Goal: Information Seeking & Learning: Check status

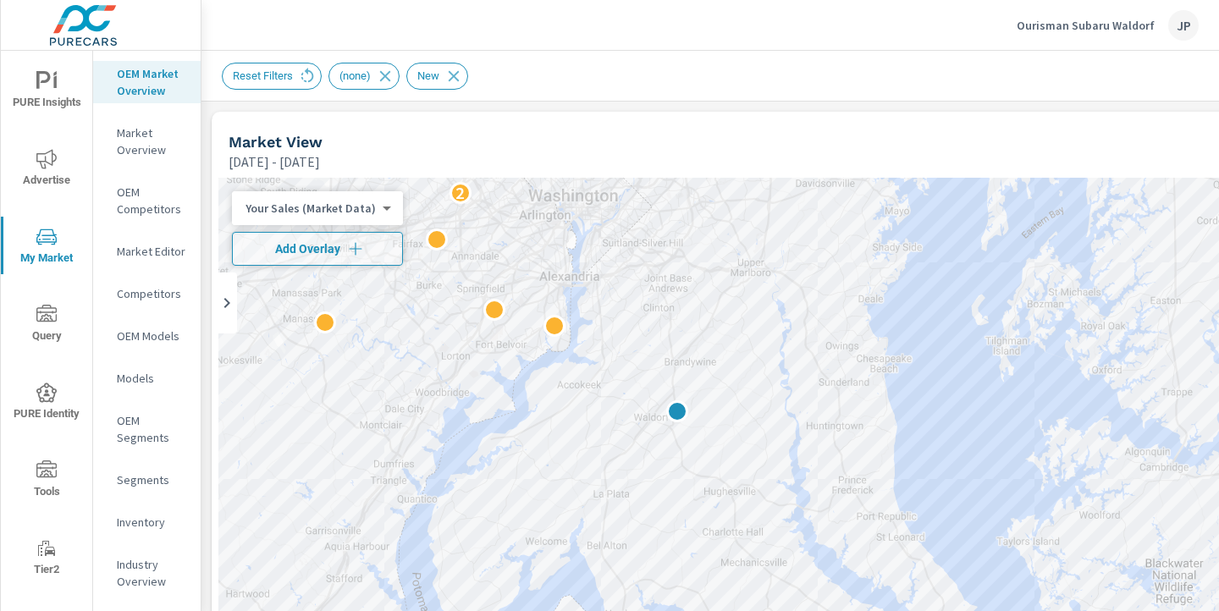
click at [1080, 28] on p "Ourisman Subaru Waldorf" at bounding box center [1086, 25] width 138 height 15
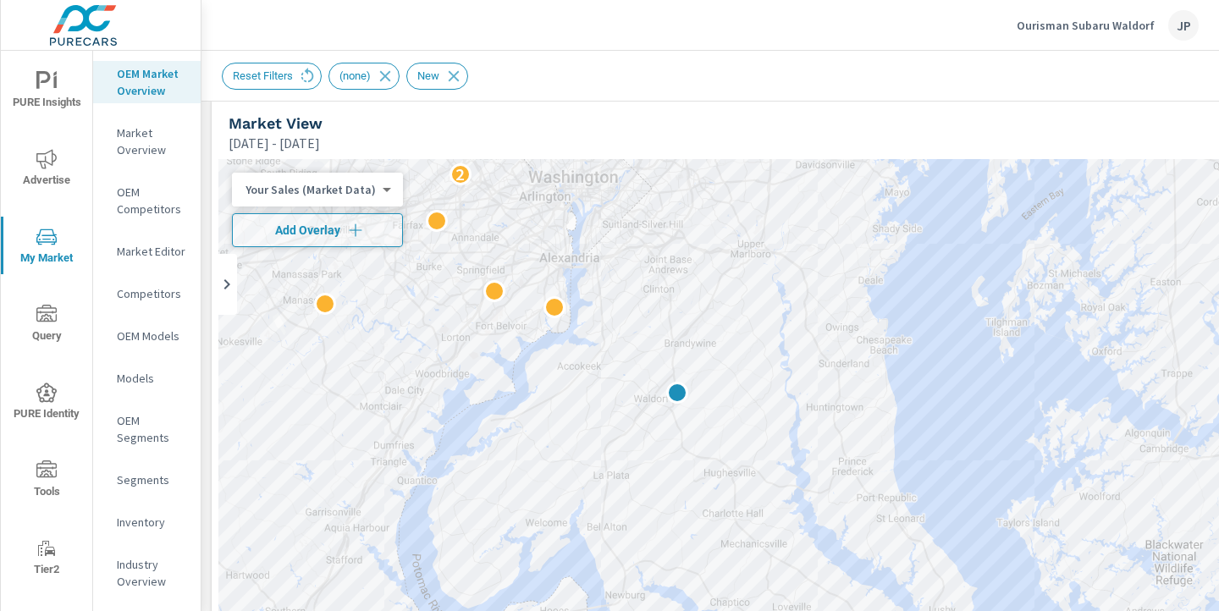
scroll to position [1, 0]
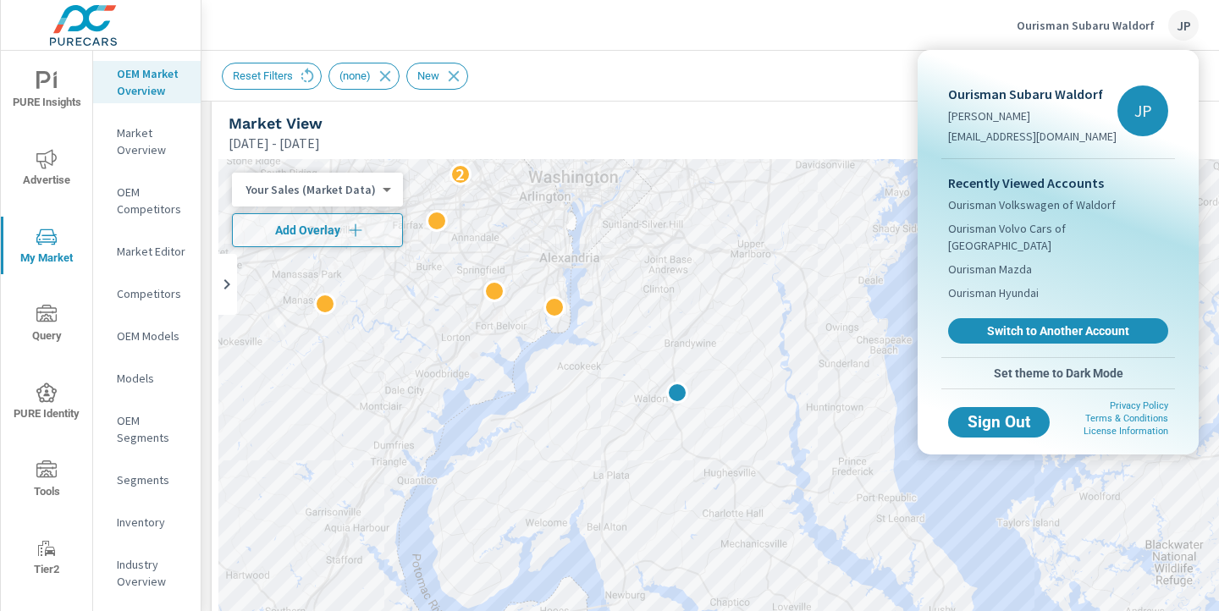
click at [745, 91] on div at bounding box center [609, 305] width 1219 height 611
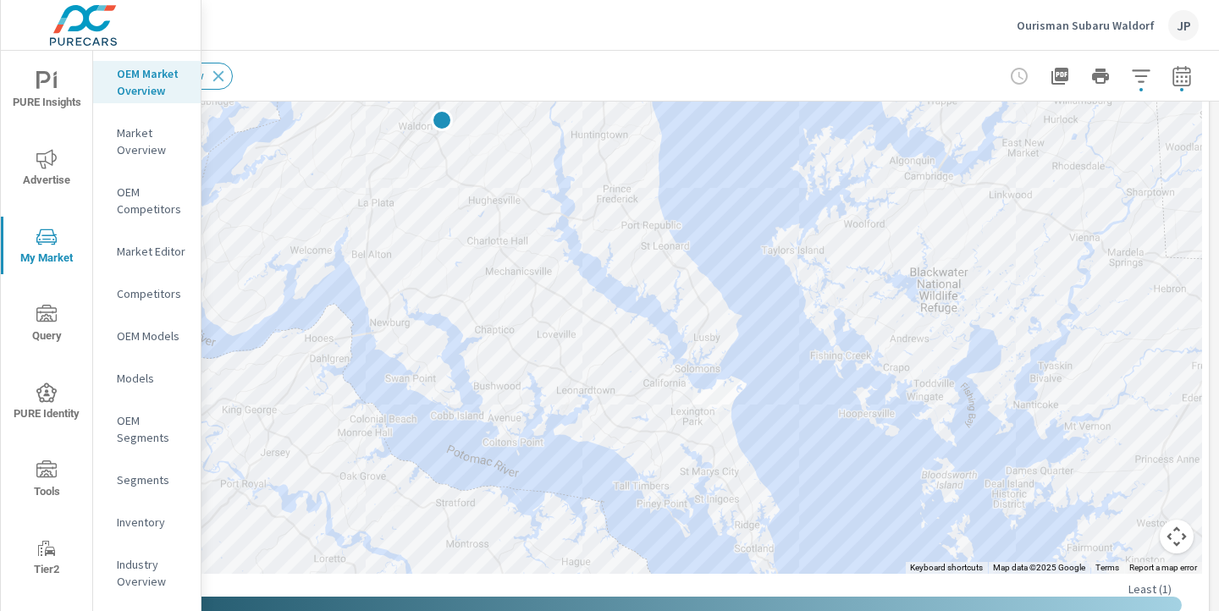
scroll to position [318, 235]
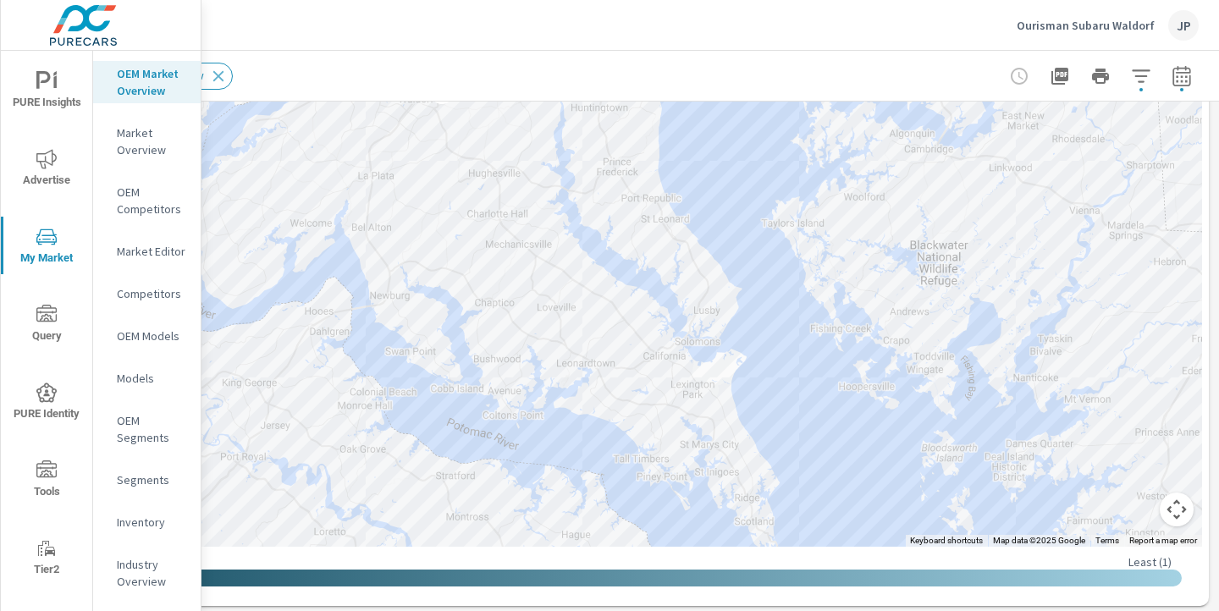
click at [1180, 513] on button "Map camera controls" at bounding box center [1177, 510] width 34 height 34
click at [1130, 510] on button "Zoom out" at bounding box center [1134, 510] width 34 height 34
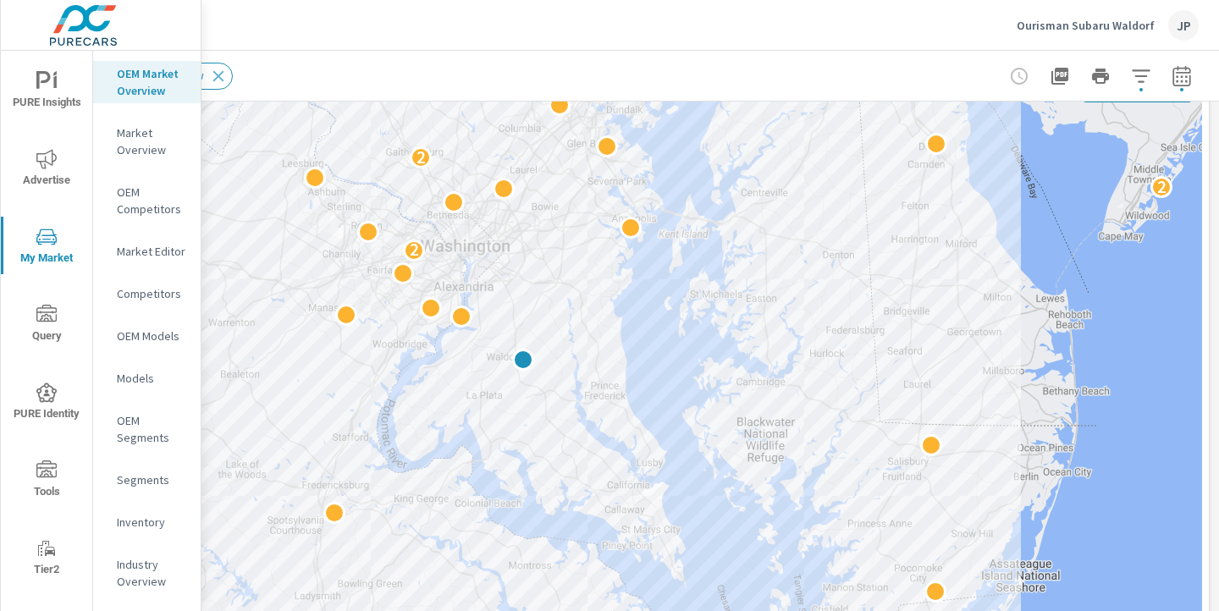
scroll to position [118, 235]
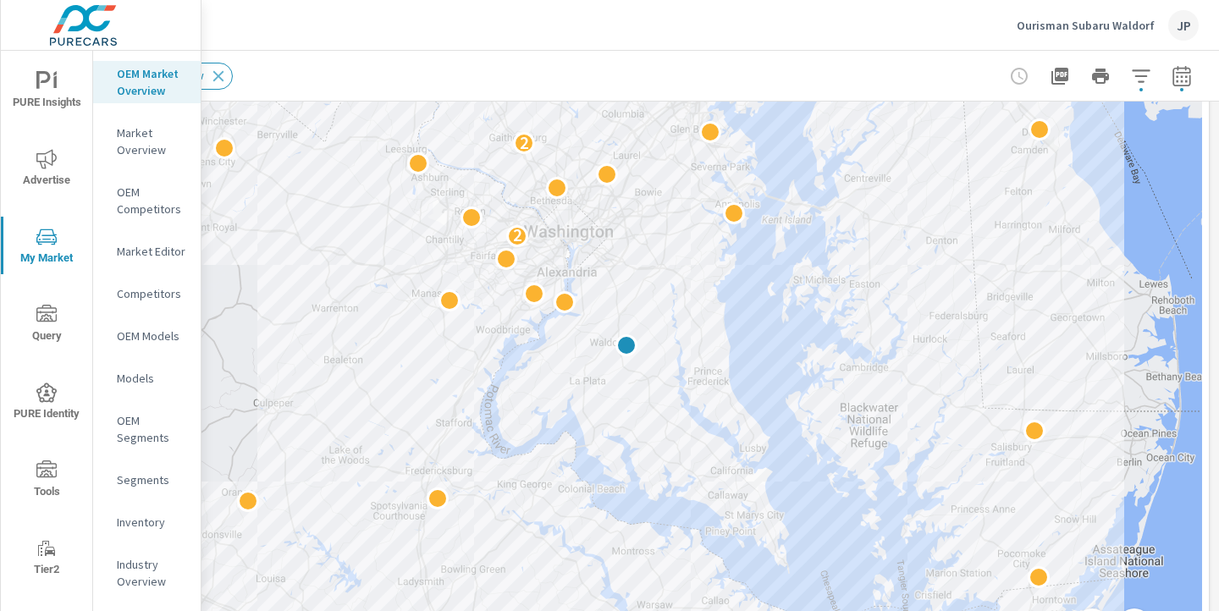
drag, startPoint x: 687, startPoint y: 321, endPoint x: 795, endPoint y: 311, distance: 107.9
click at [795, 311] on div "2 2 2 2" at bounding box center [592, 403] width 1219 height 687
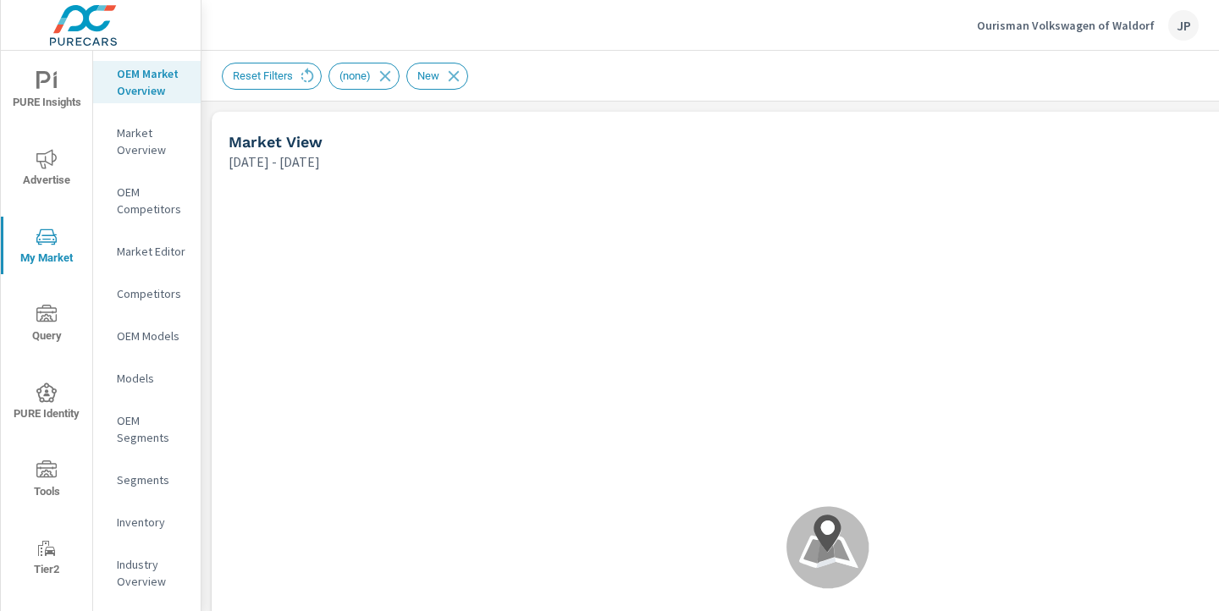
scroll to position [1, 0]
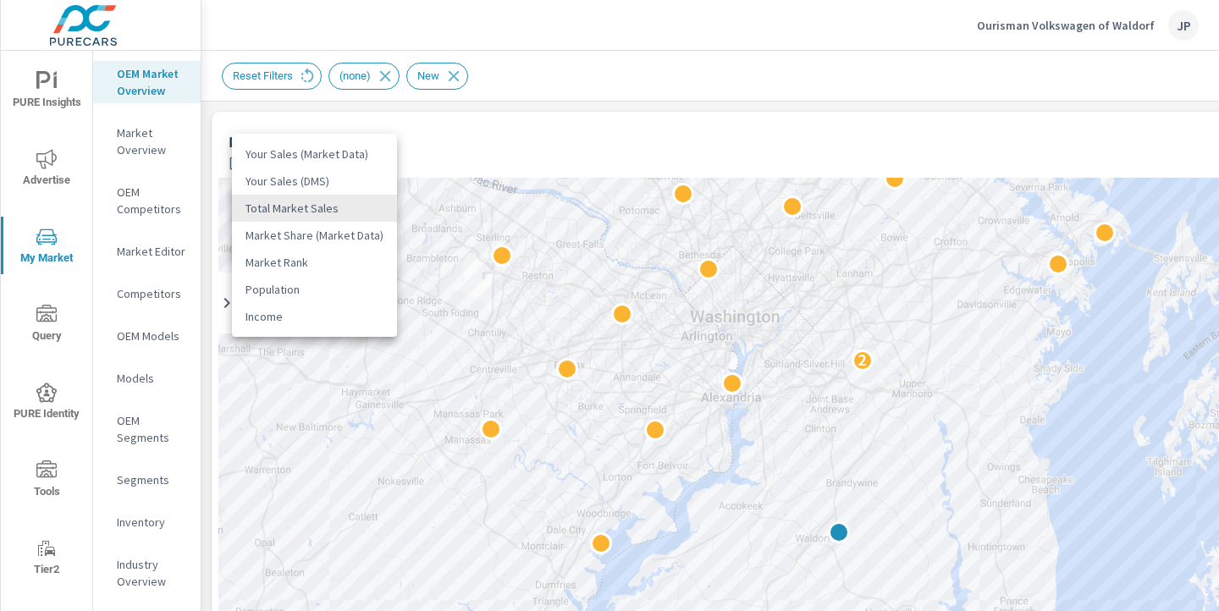
click at [307, 207] on body "PURE Insights Advertise My Market Query PURE Identity Tools Tier2 Driver Leave …" at bounding box center [609, 305] width 1219 height 611
click at [317, 157] on li "Your Sales (Market Data)" at bounding box center [314, 154] width 165 height 27
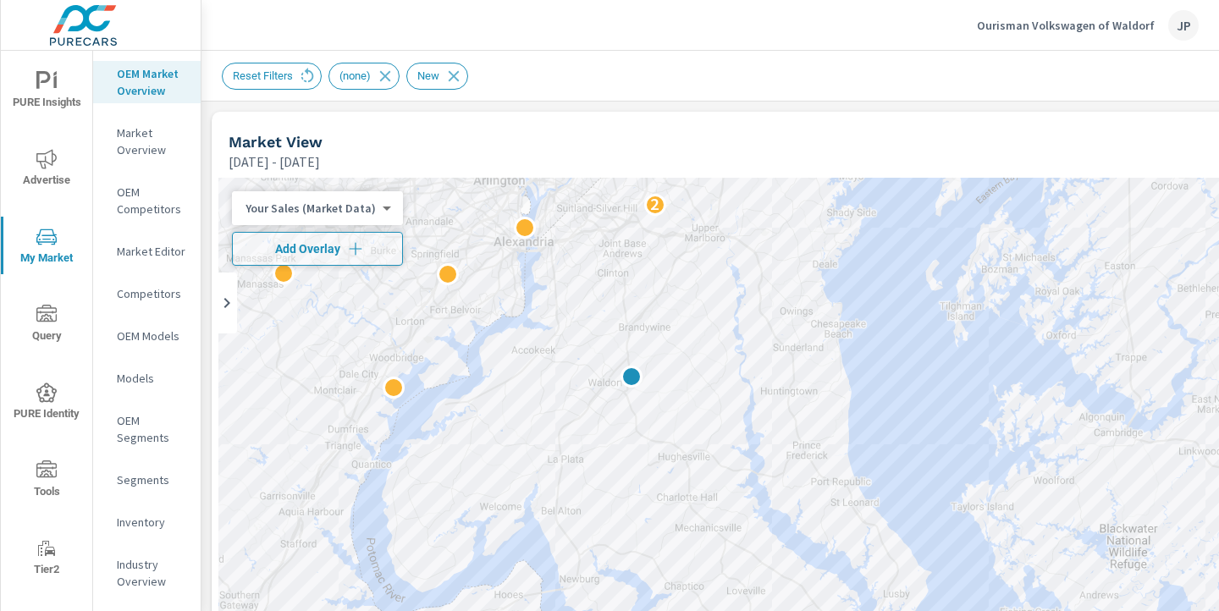
drag, startPoint x: 1083, startPoint y: 367, endPoint x: 874, endPoint y: 212, distance: 260.7
click at [874, 212] on div "2" at bounding box center [827, 521] width 1219 height 687
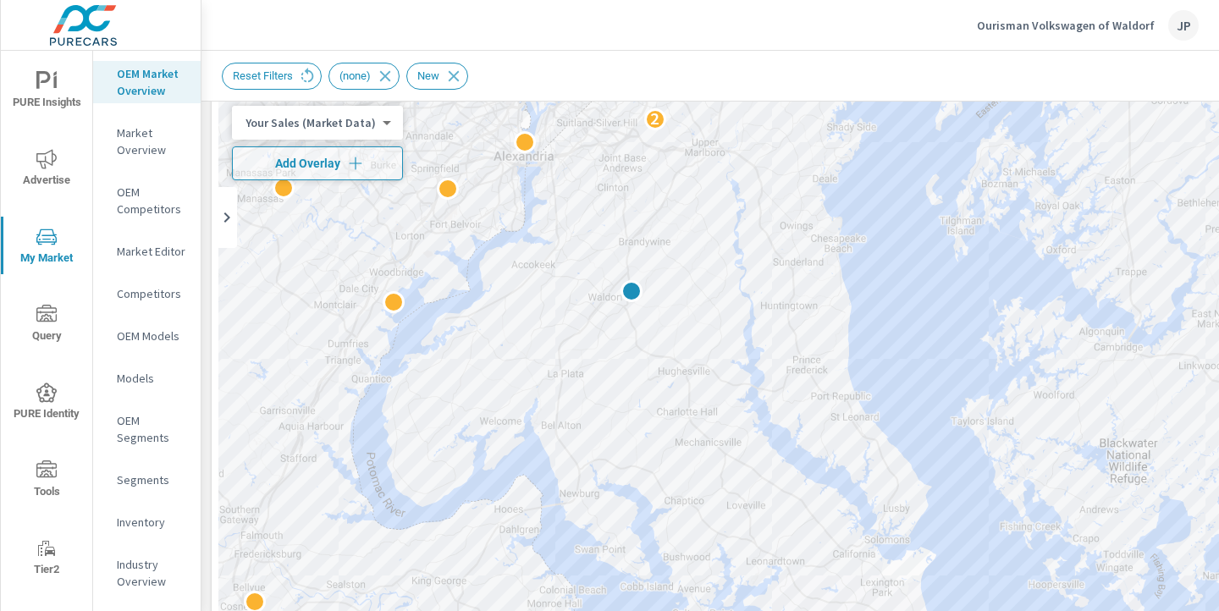
scroll to position [83, 0]
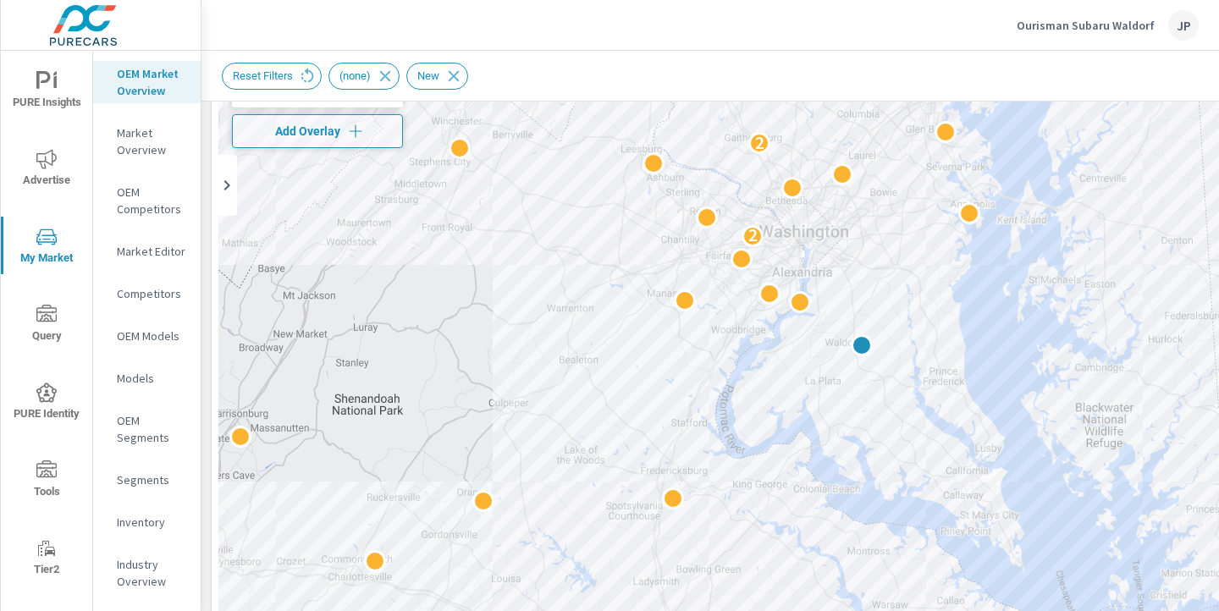
scroll to position [9, 0]
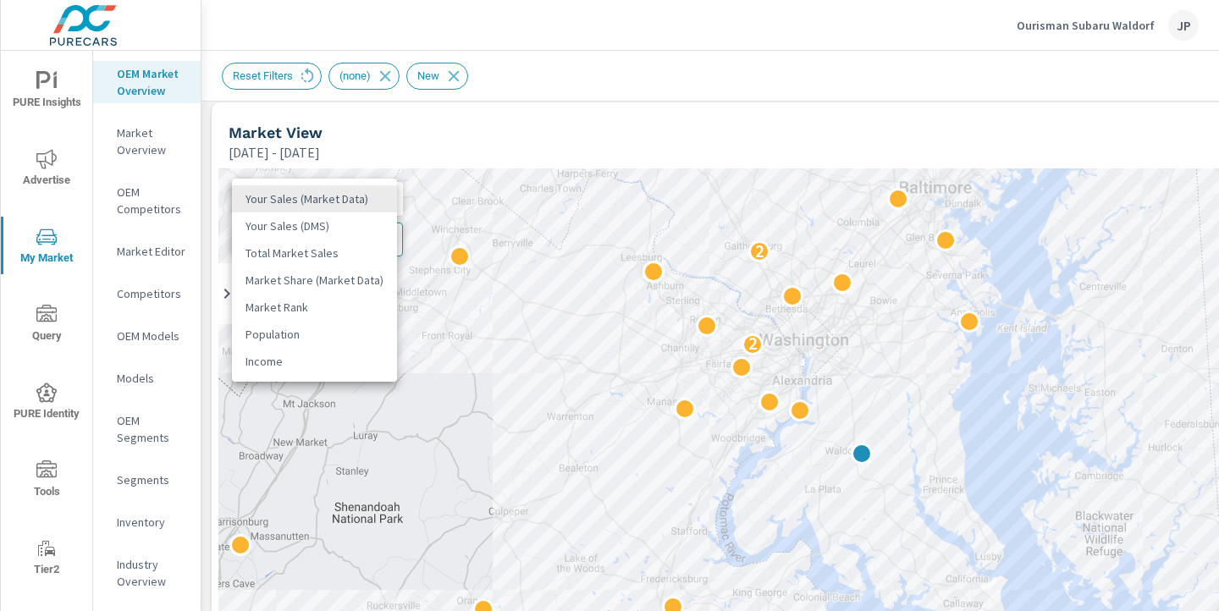
click at [378, 203] on body "PURE Insights Advertise My Market Query PURE Identity Tools Tier2 Driver Leave …" at bounding box center [609, 305] width 1219 height 611
click at [350, 254] on li "Total Market Sales" at bounding box center [314, 253] width 165 height 27
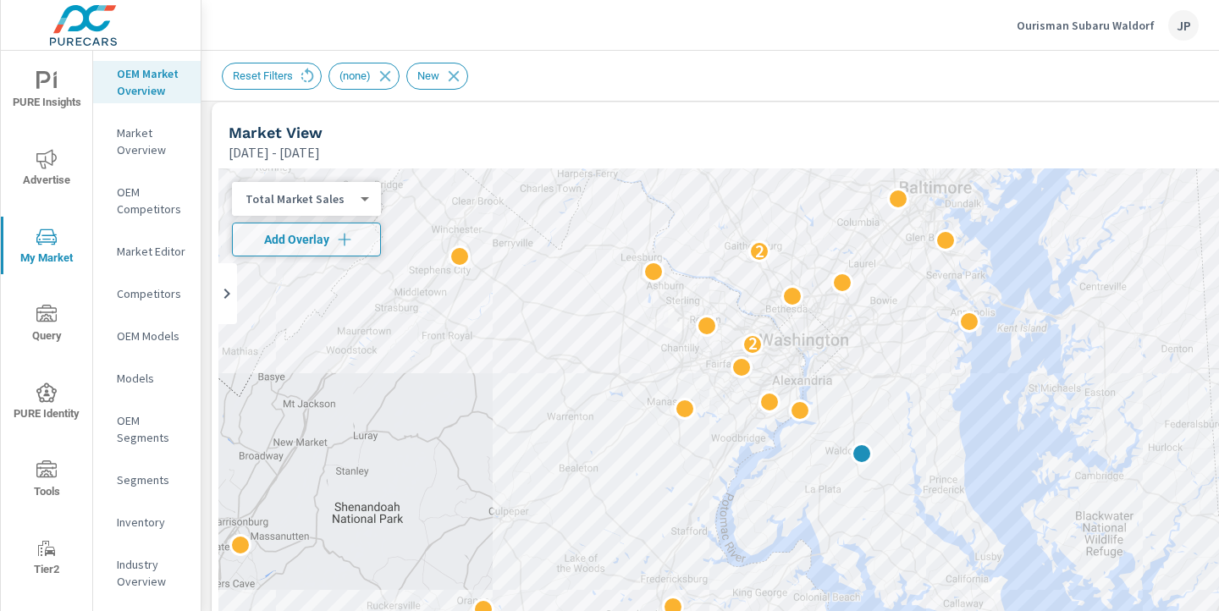
drag, startPoint x: 873, startPoint y: 95, endPoint x: 753, endPoint y: 48, distance: 128.1
click at [753, 48] on div "Ourisman Subaru Waldorf JP Market Overview Ourisman Subaru Waldorf Report date …" at bounding box center [709, 305] width 1017 height 611
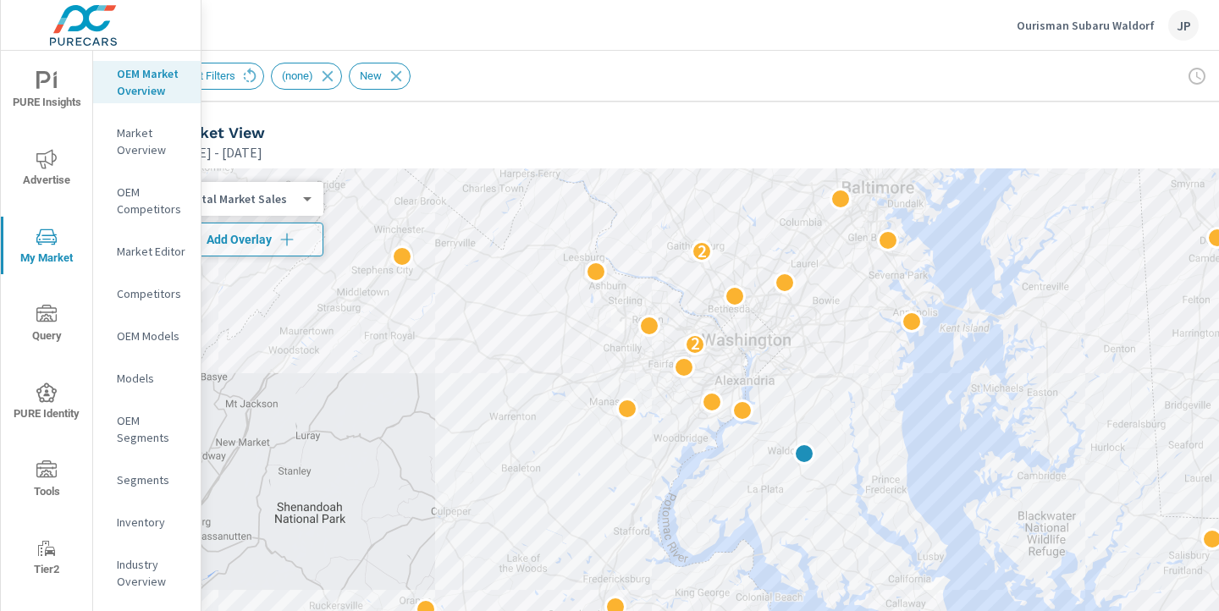
scroll to position [9, 57]
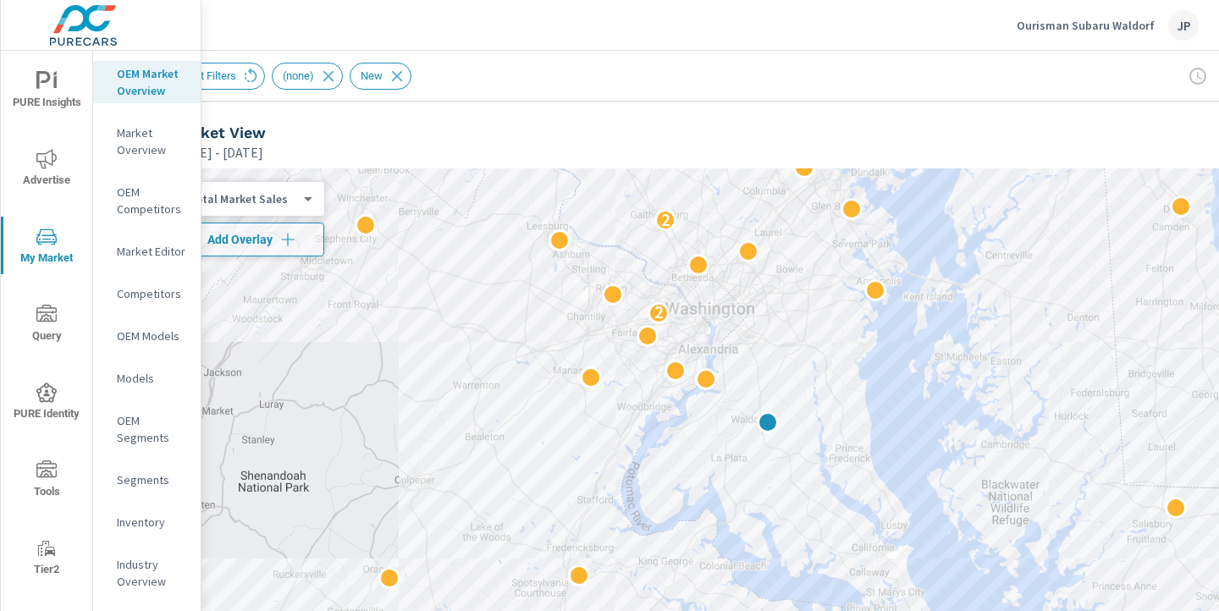
drag, startPoint x: 1127, startPoint y: 267, endPoint x: 1090, endPoint y: 234, distance: 49.8
click at [1090, 234] on div "2 2 2 2" at bounding box center [771, 511] width 1219 height 687
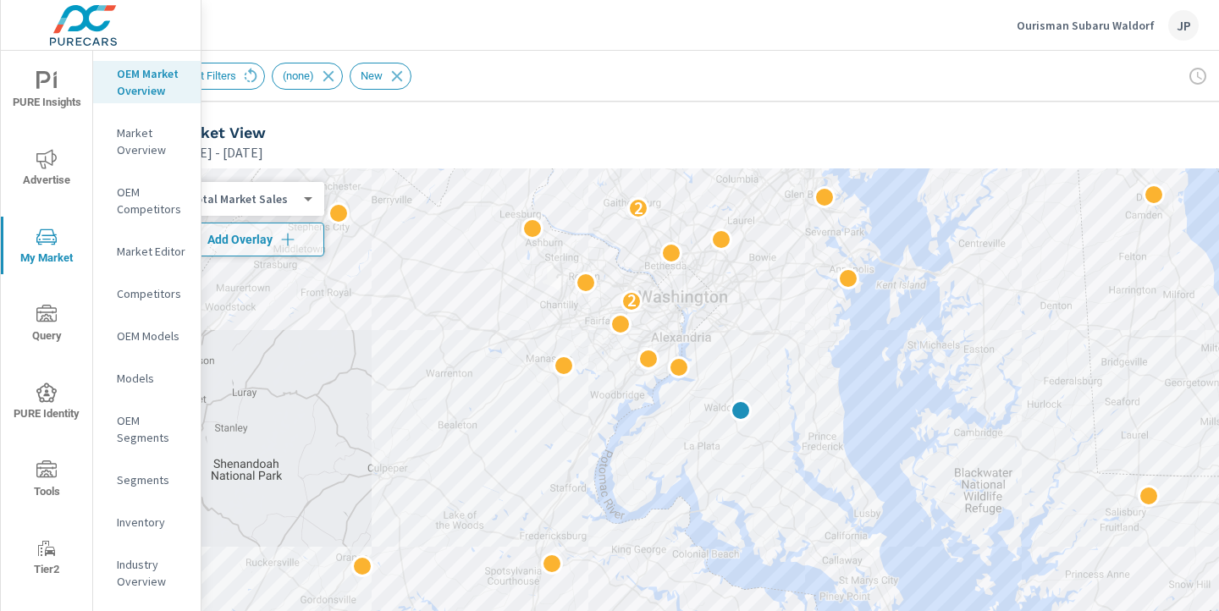
drag, startPoint x: 897, startPoint y: 366, endPoint x: 868, endPoint y: 352, distance: 31.8
click at [868, 352] on div "2 2 2 2" at bounding box center [771, 511] width 1219 height 687
click at [868, 342] on div "2 2 2 2" at bounding box center [771, 511] width 1219 height 687
click at [289, 202] on body "PURE Insights Advertise My Market Query PURE Identity Tools Tier2 Driver Leave …" at bounding box center [609, 305] width 1219 height 611
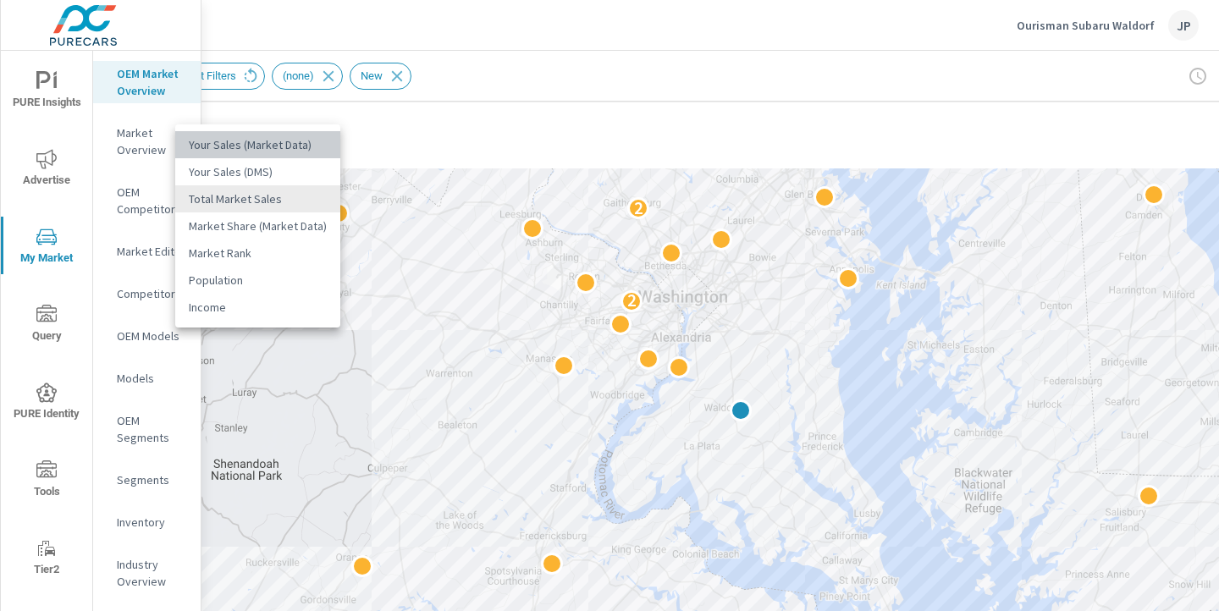
click at [294, 148] on li "Your Sales (Market Data)" at bounding box center [257, 144] width 165 height 27
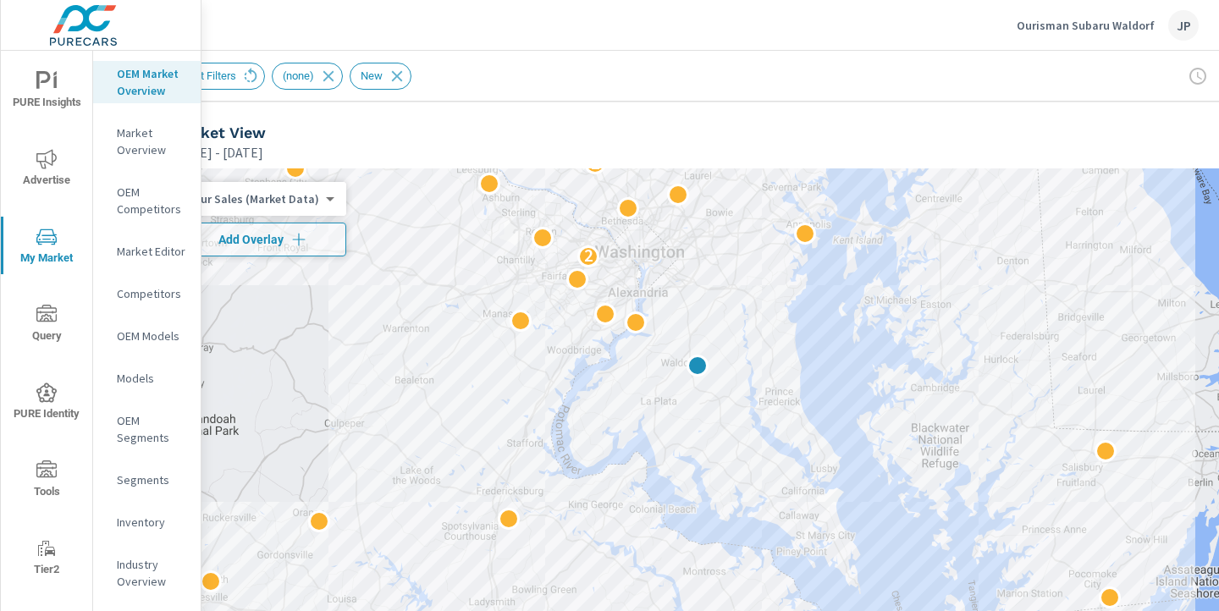
drag, startPoint x: 1100, startPoint y: 249, endPoint x: 1055, endPoint y: 204, distance: 63.4
click at [1054, 204] on div "2 2 2 2" at bounding box center [771, 511] width 1219 height 687
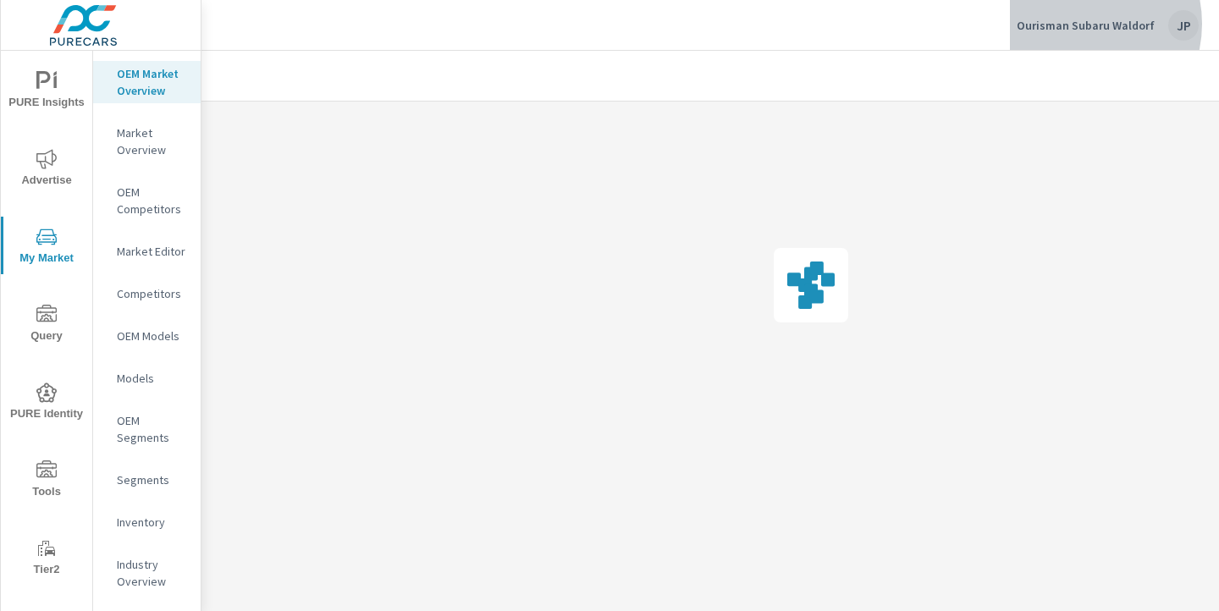
click at [1079, 24] on p "Ourisman Subaru Waldorf" at bounding box center [1086, 25] width 138 height 15
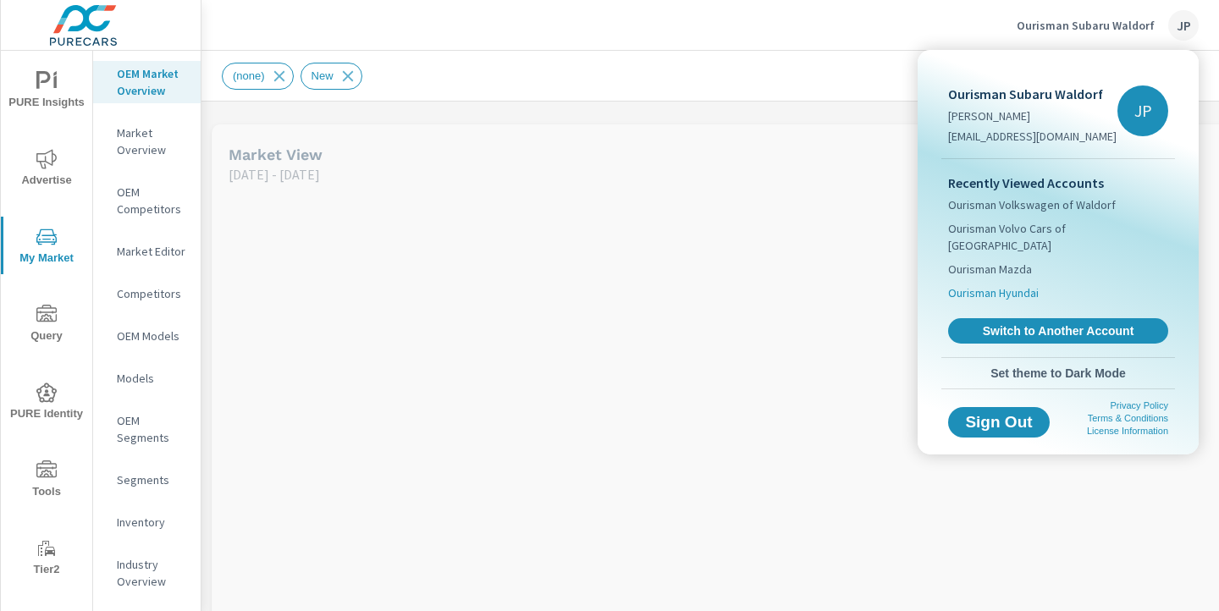
click at [1017, 284] on span "Ourisman Hyundai" at bounding box center [993, 292] width 91 height 17
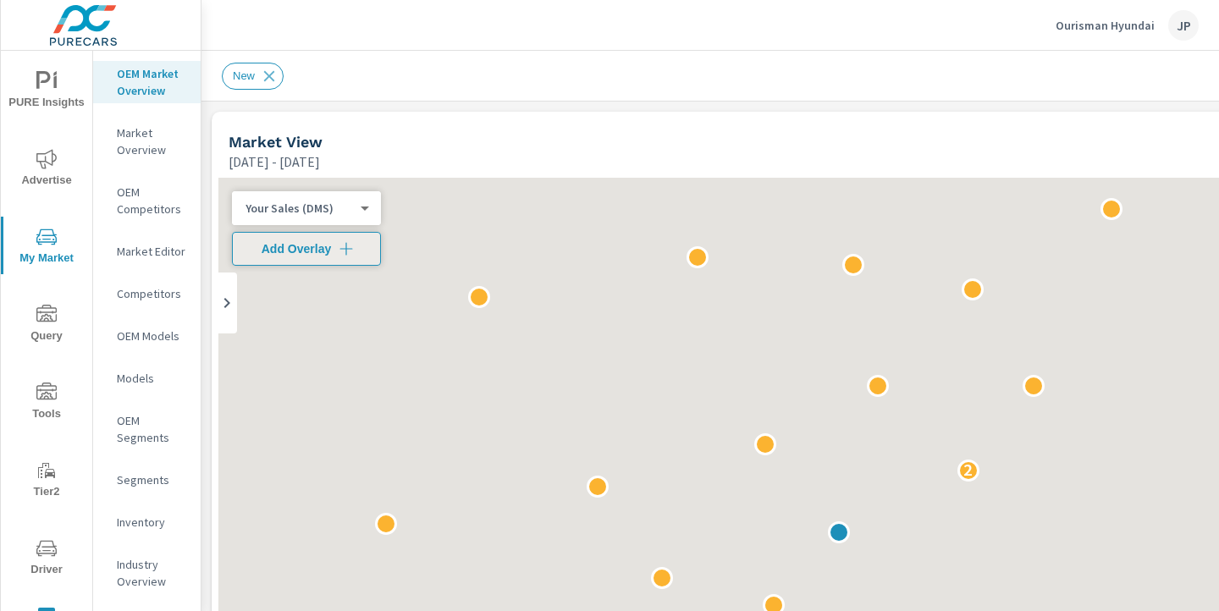
scroll to position [1, 0]
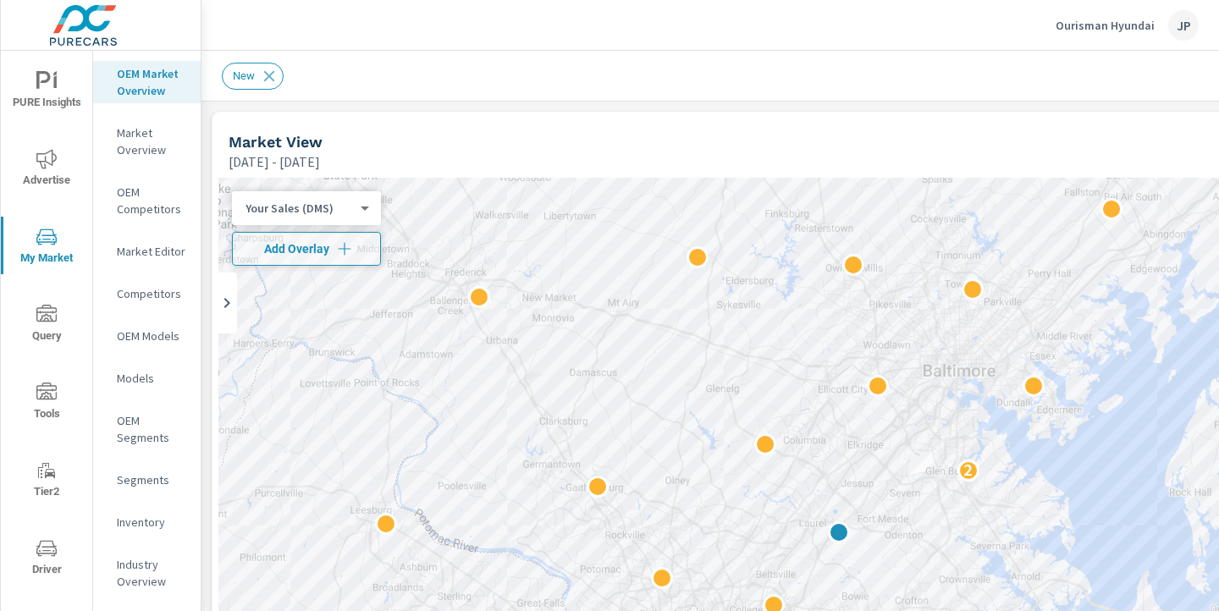
click at [43, 159] on icon "nav menu" at bounding box center [46, 159] width 20 height 20
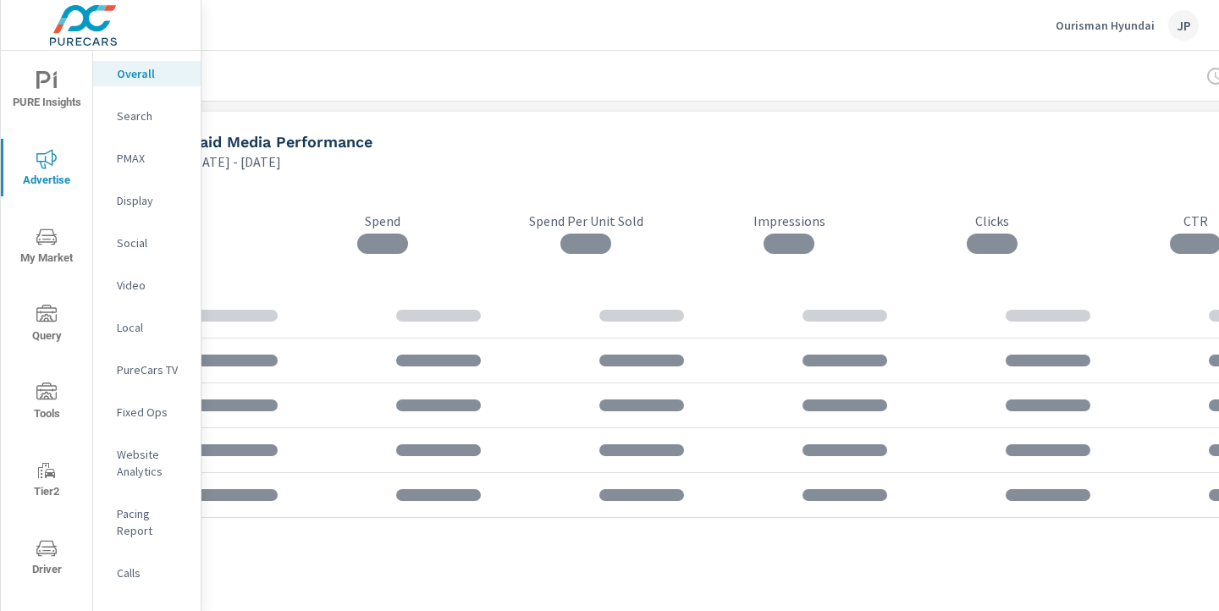
scroll to position [0, 235]
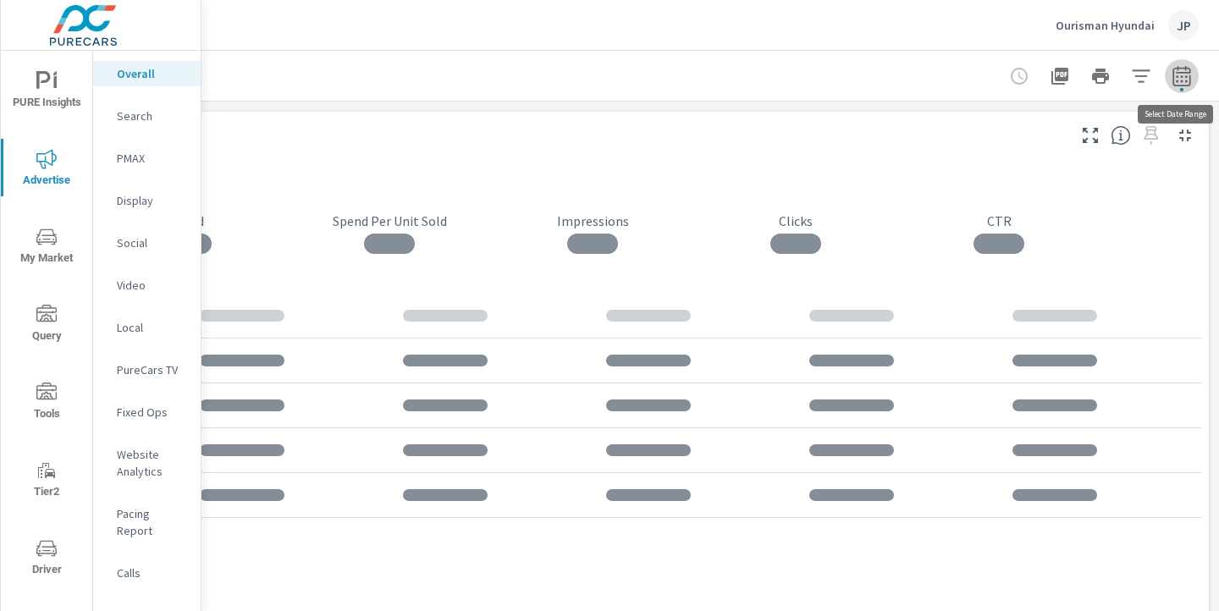
click at [1175, 76] on icon "button" at bounding box center [1181, 76] width 20 height 20
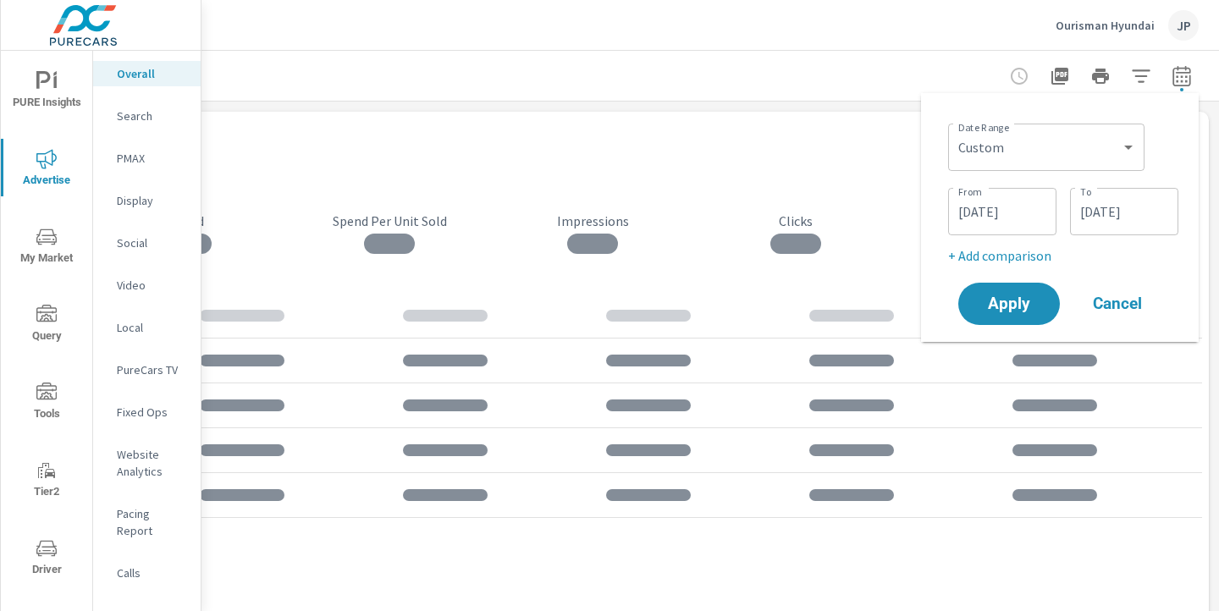
click at [995, 211] on input "01/01/2024" at bounding box center [1002, 212] width 95 height 34
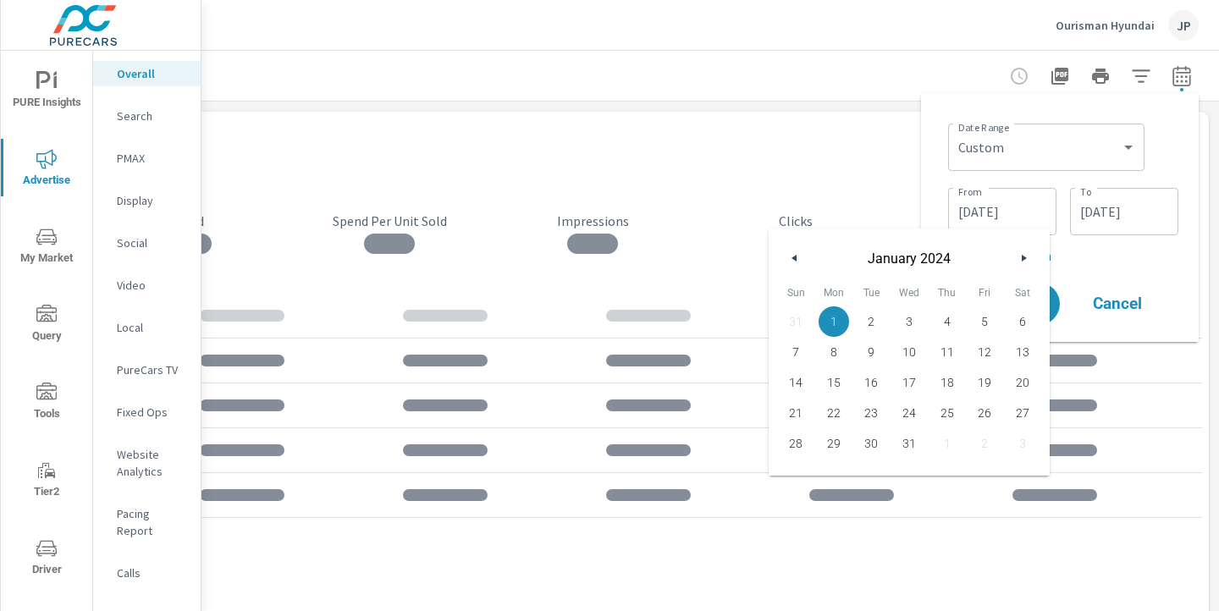
click at [1022, 255] on icon "button" at bounding box center [1026, 258] width 8 height 7
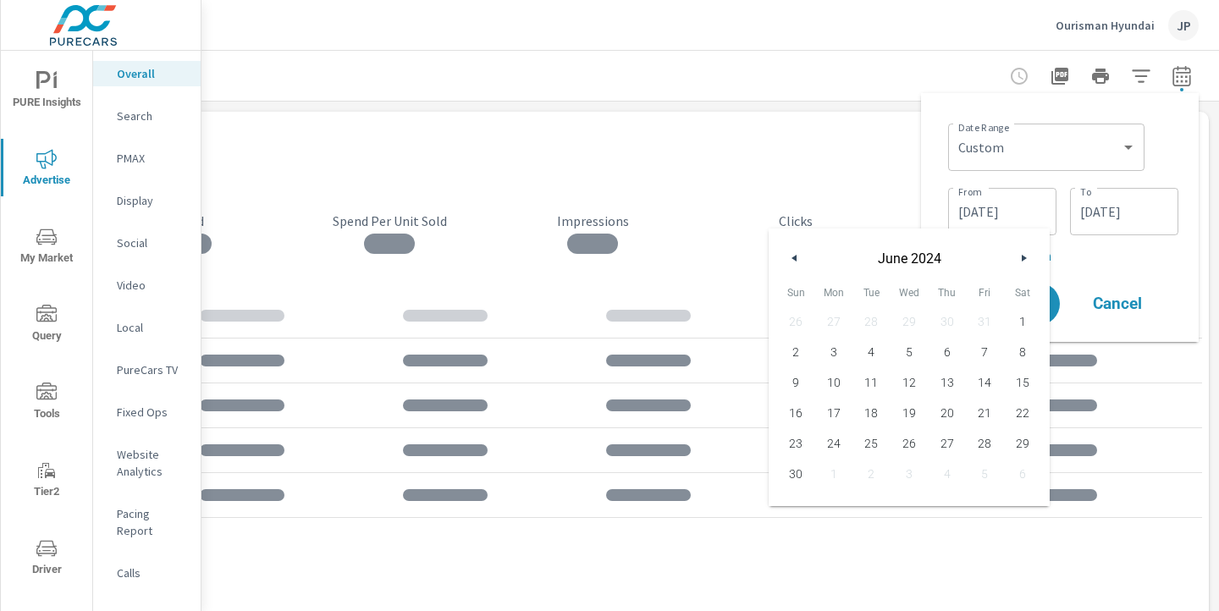
click at [1022, 255] on icon "button" at bounding box center [1026, 258] width 8 height 7
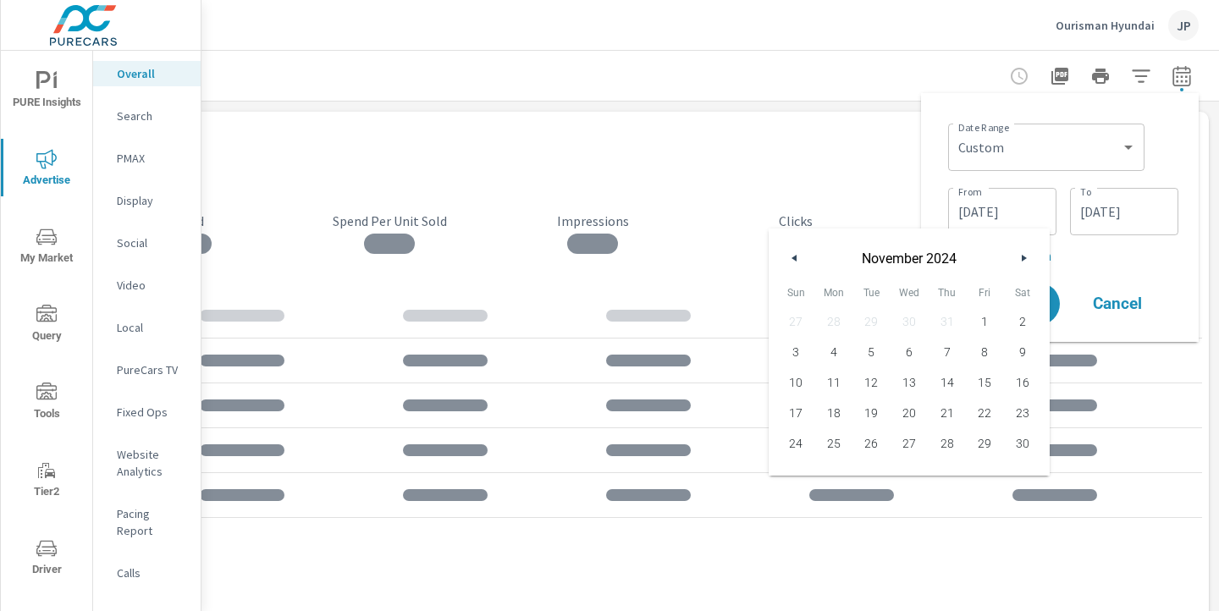
click at [1022, 255] on icon "button" at bounding box center [1026, 258] width 8 height 7
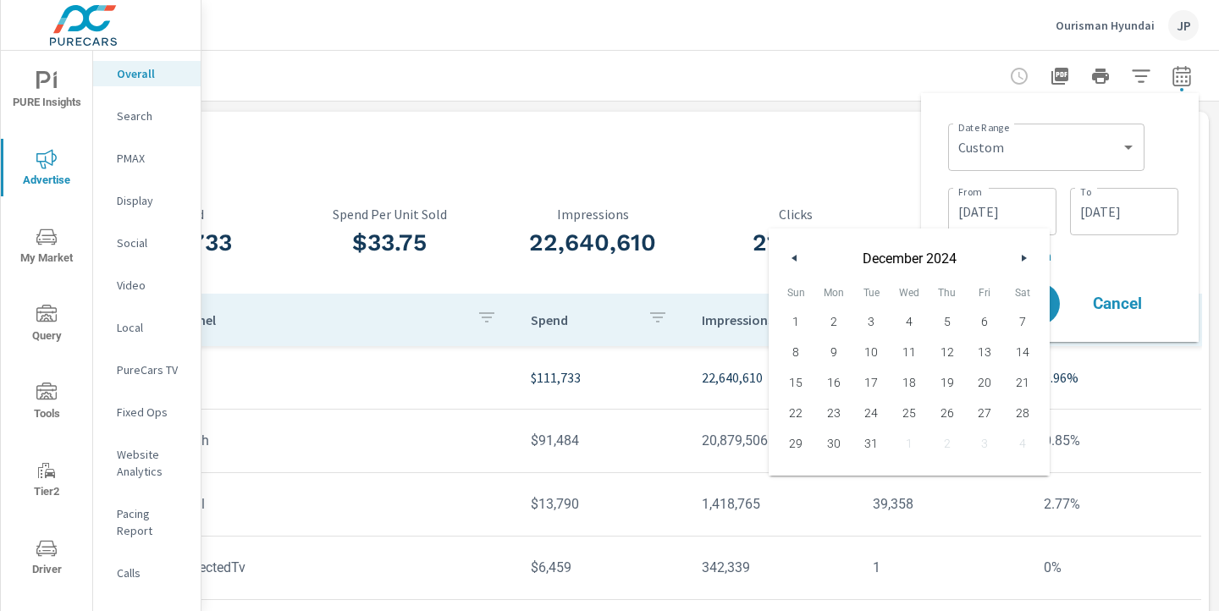
click at [1022, 255] on icon "button" at bounding box center [1026, 258] width 8 height 7
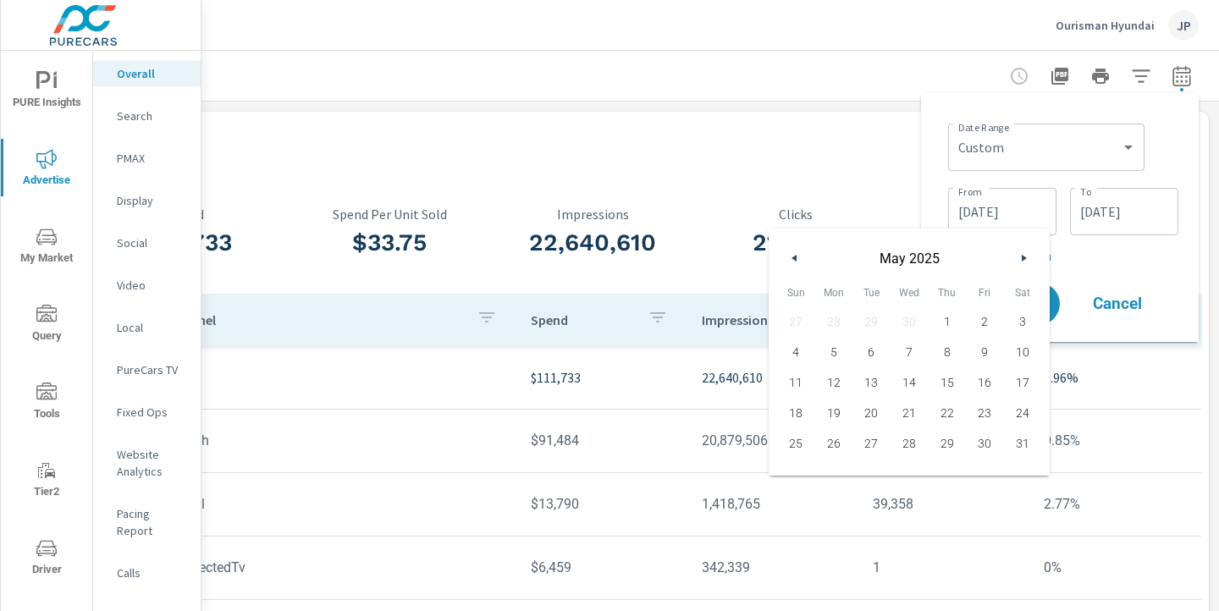
click at [1022, 255] on icon "button" at bounding box center [1026, 258] width 8 height 7
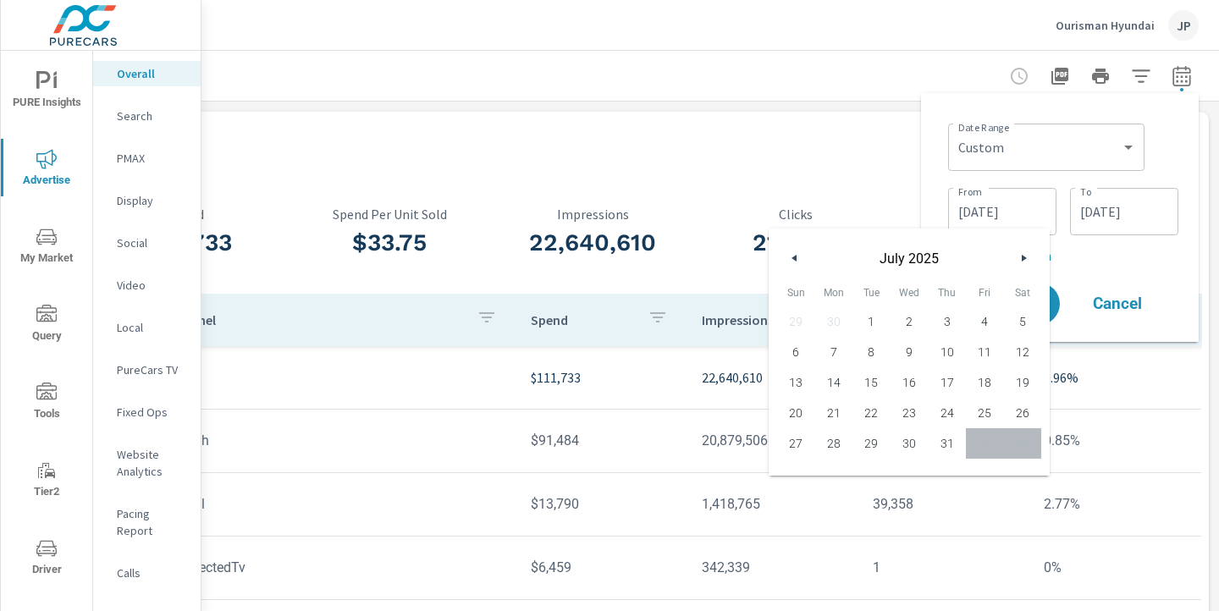
click at [1022, 255] on icon "button" at bounding box center [1026, 258] width 8 height 7
click at [1011, 212] on input "01/01/2024" at bounding box center [1002, 212] width 95 height 34
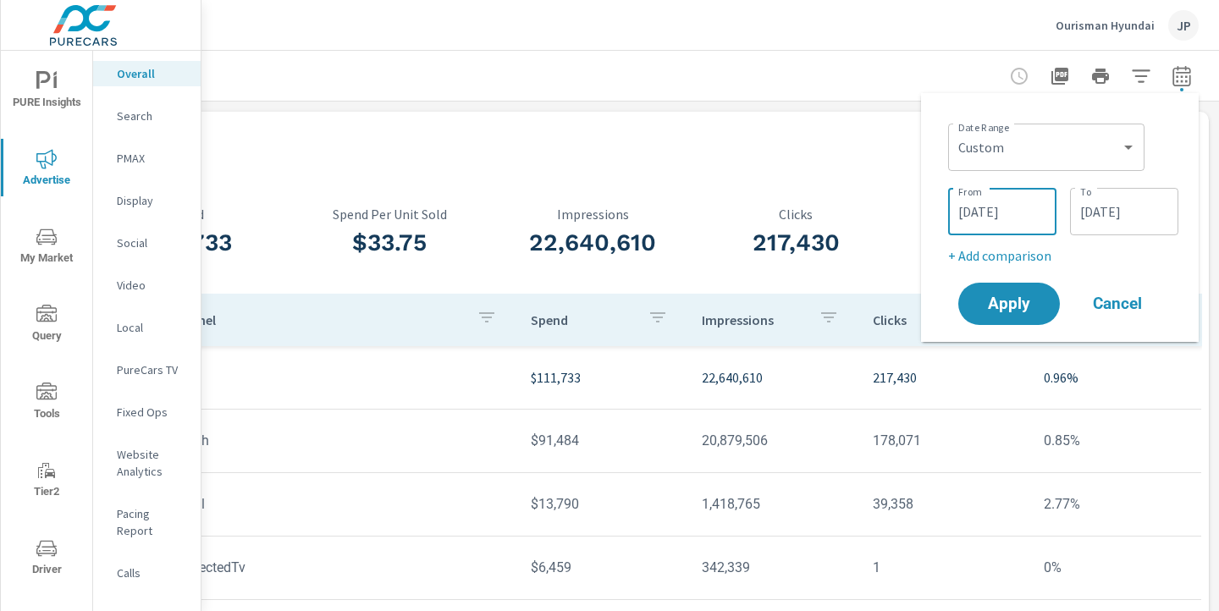
click at [1121, 207] on input "07/31/2025" at bounding box center [1124, 212] width 95 height 34
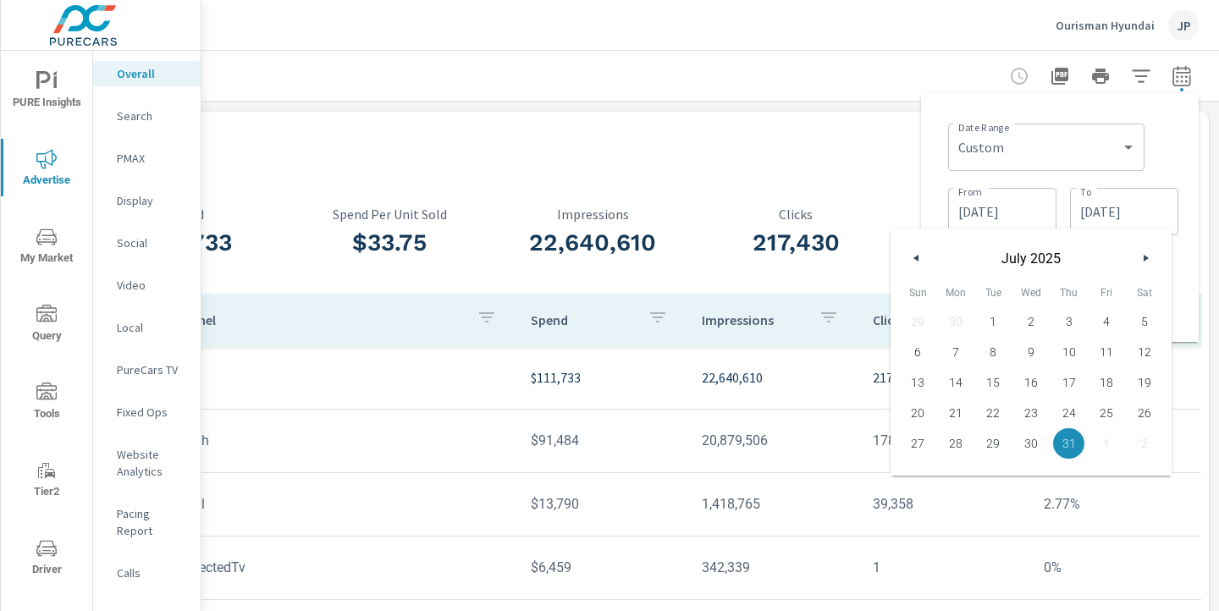
click at [1144, 258] on icon "button" at bounding box center [1148, 258] width 8 height 7
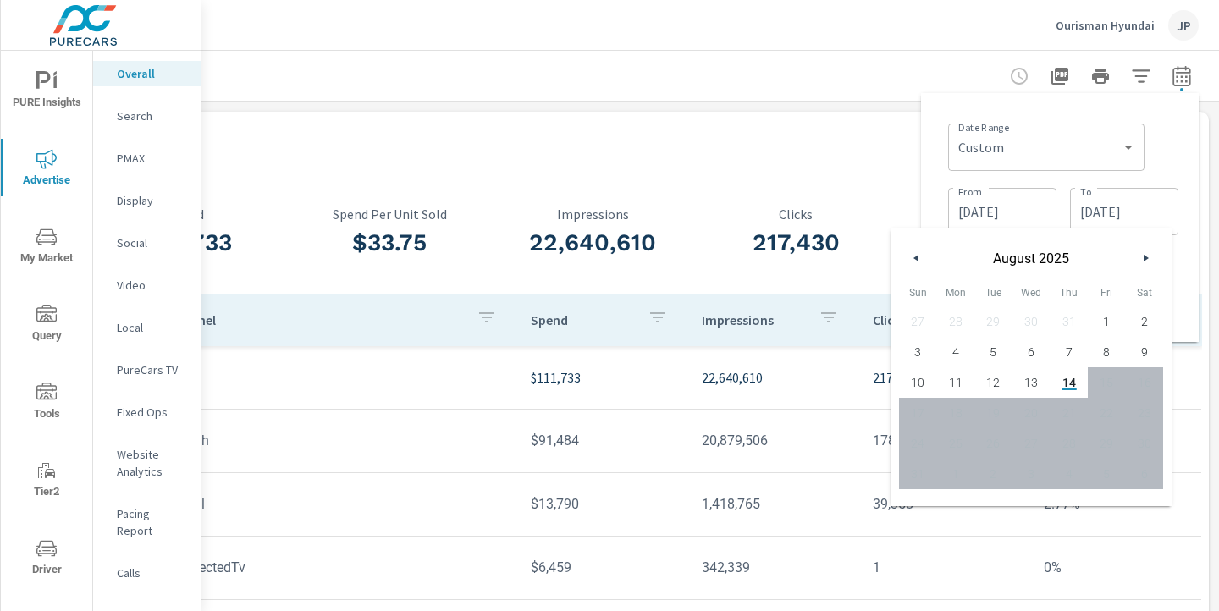
click at [1027, 383] on span "13" at bounding box center [1031, 383] width 38 height 22
type input "[DATE]"
click at [1010, 207] on input "01/01/2024" at bounding box center [1002, 212] width 95 height 34
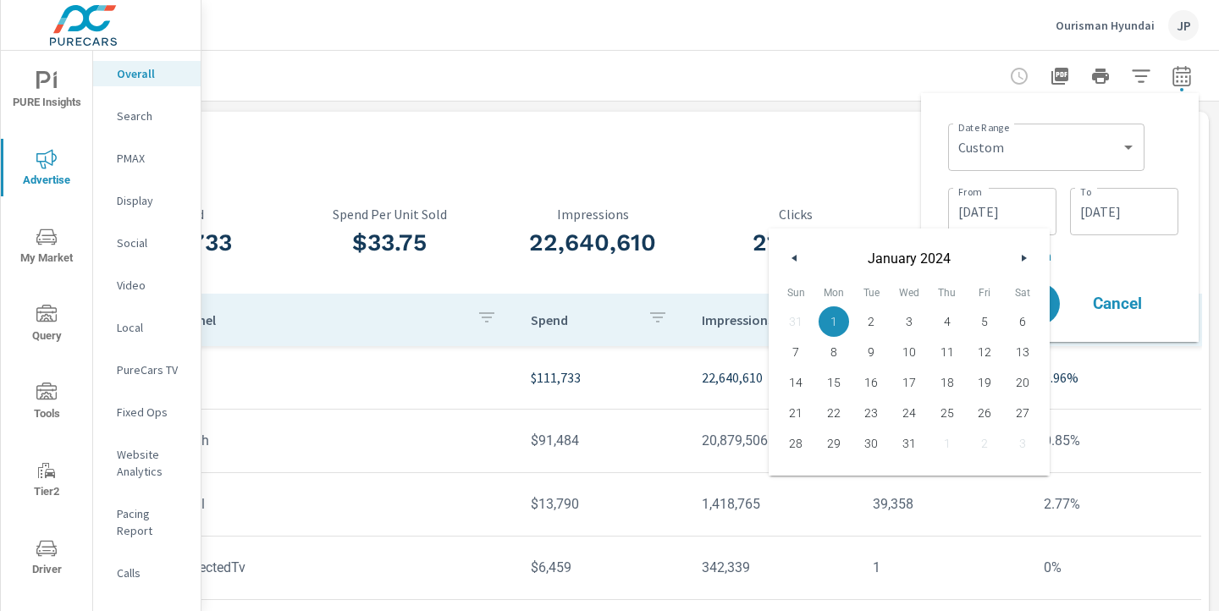
click at [1023, 257] on icon "button" at bounding box center [1026, 258] width 8 height 7
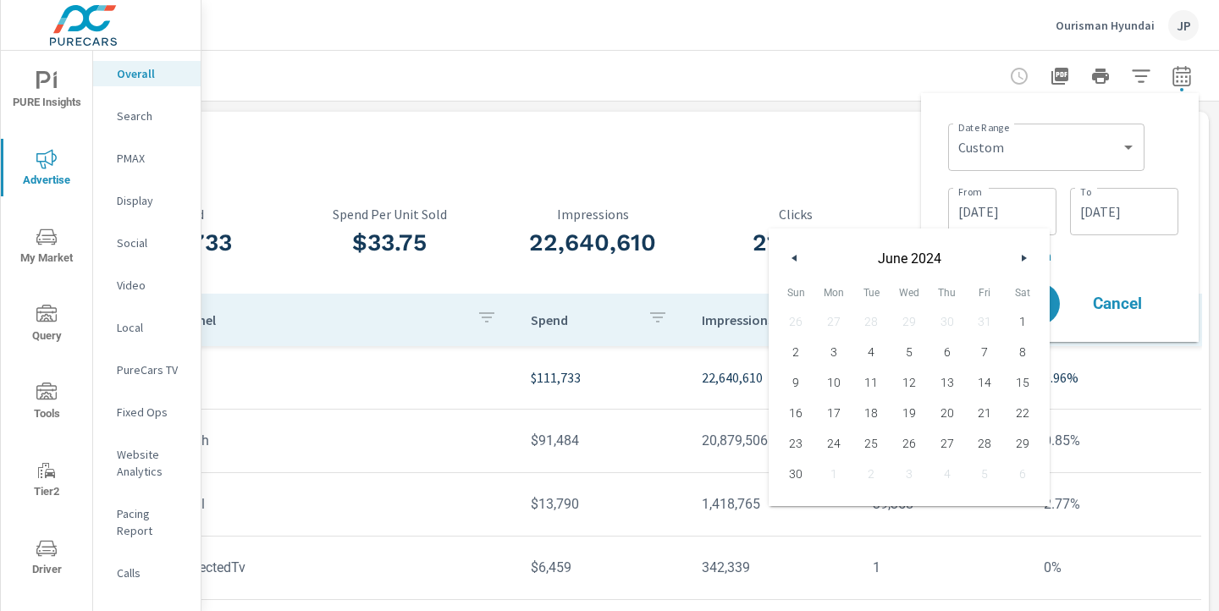
click at [1023, 257] on icon "button" at bounding box center [1026, 258] width 8 height 7
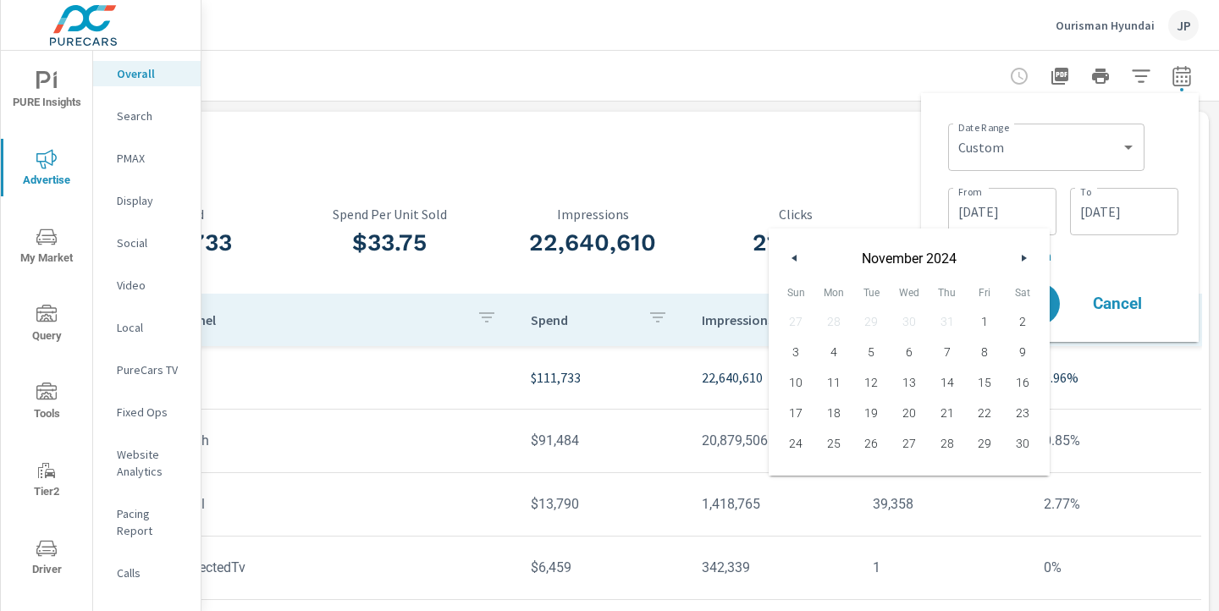
click at [1023, 257] on icon "button" at bounding box center [1026, 258] width 8 height 7
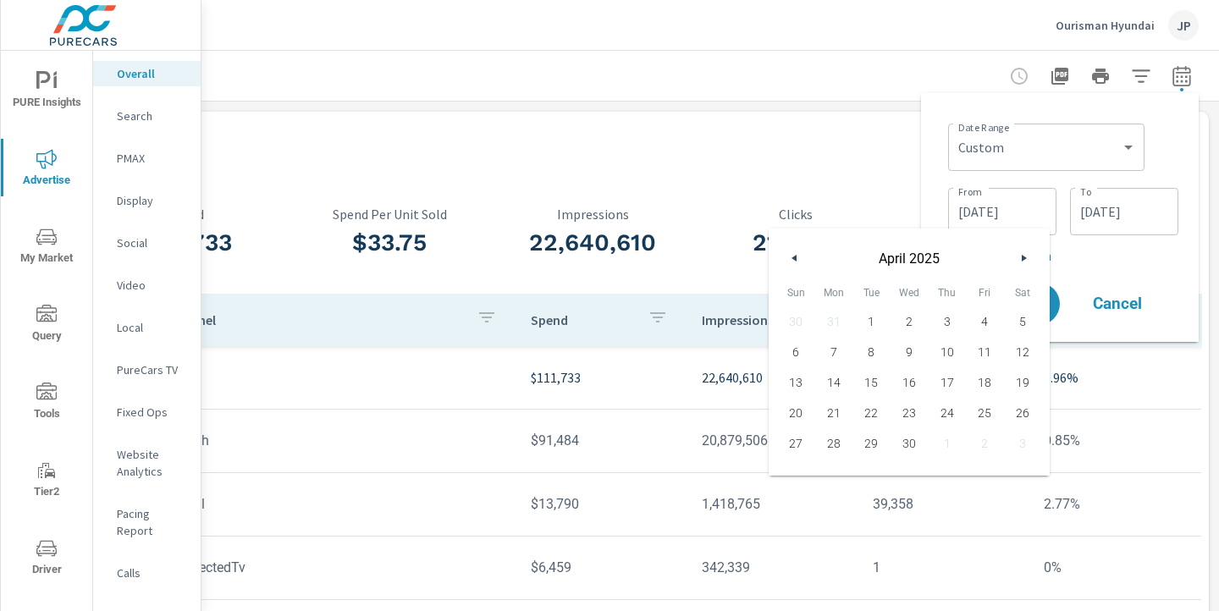
click at [1023, 257] on icon "button" at bounding box center [1026, 258] width 8 height 7
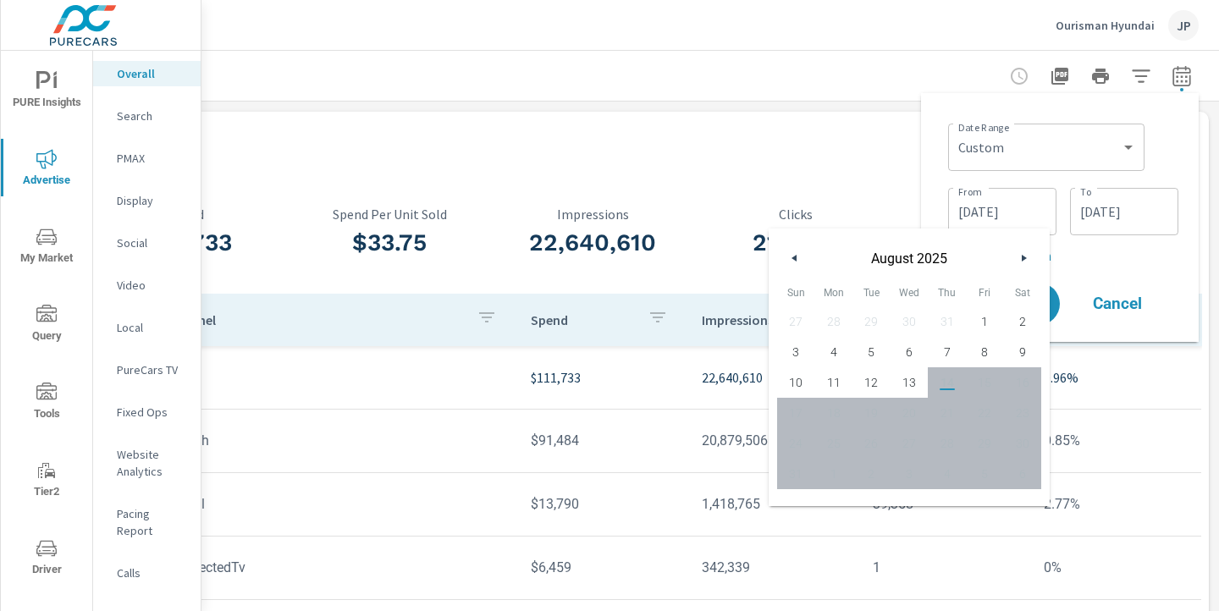
click at [989, 322] on span "1" at bounding box center [985, 322] width 38 height 22
type input "[DATE]"
click at [1157, 161] on div "Date Range Custom Yesterday Last week Last 7 days Last 14 days Last 30 days Las…" at bounding box center [1063, 146] width 230 height 58
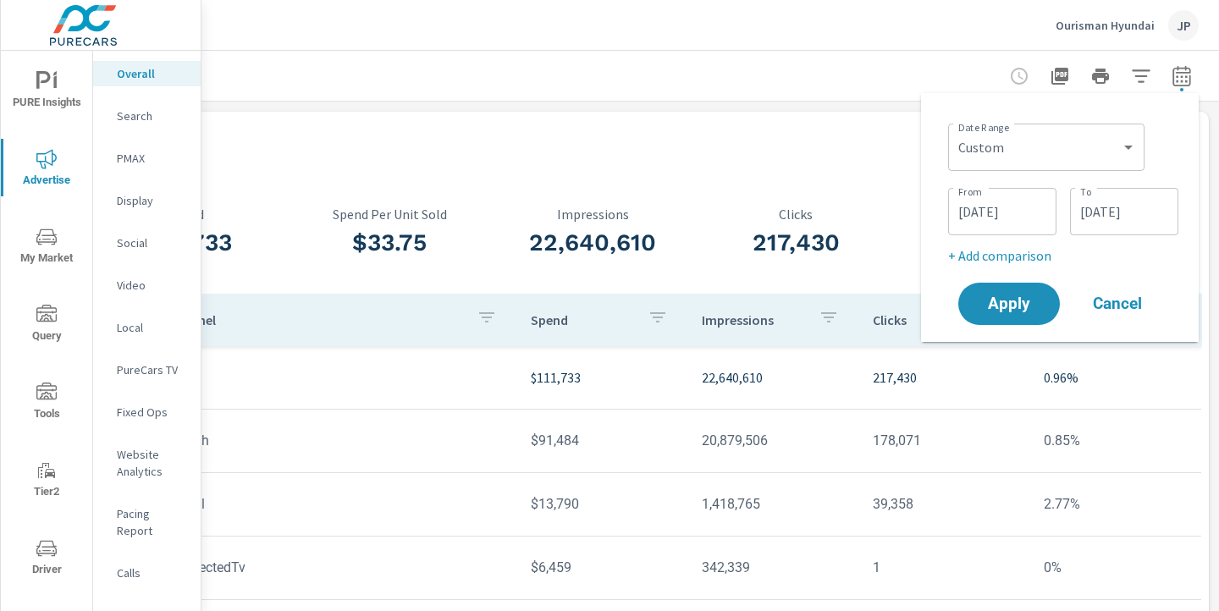
click at [990, 256] on p "+ Add comparison" at bounding box center [1063, 255] width 230 height 20
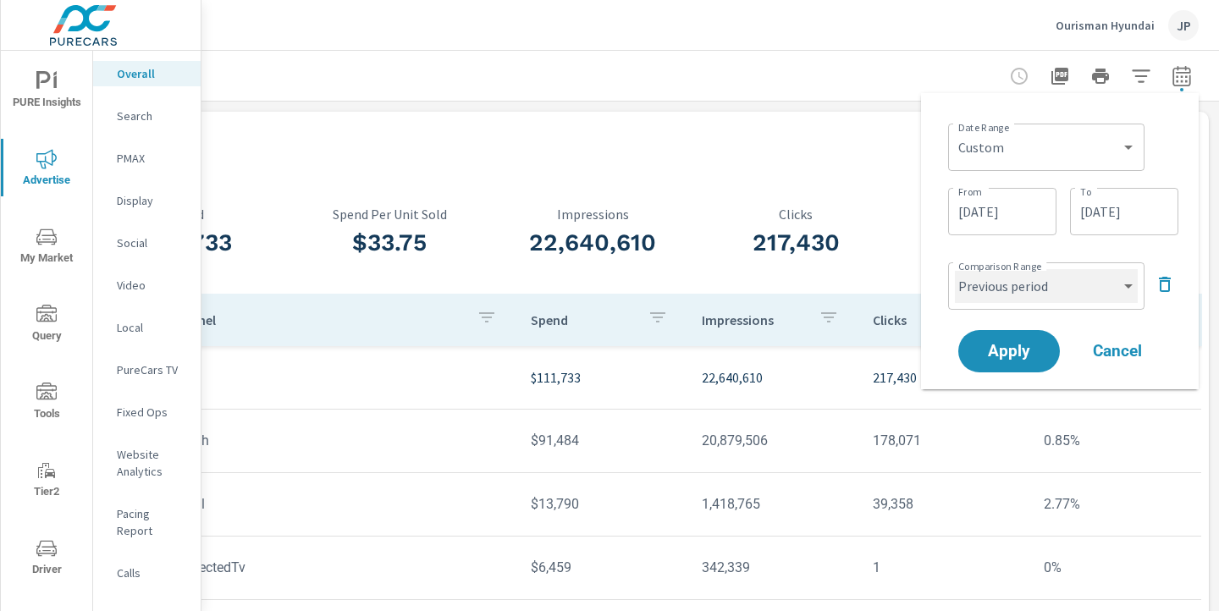
click at [991, 302] on select "Custom Previous period Previous month Previous year" at bounding box center [1046, 286] width 183 height 34
select select "custom"
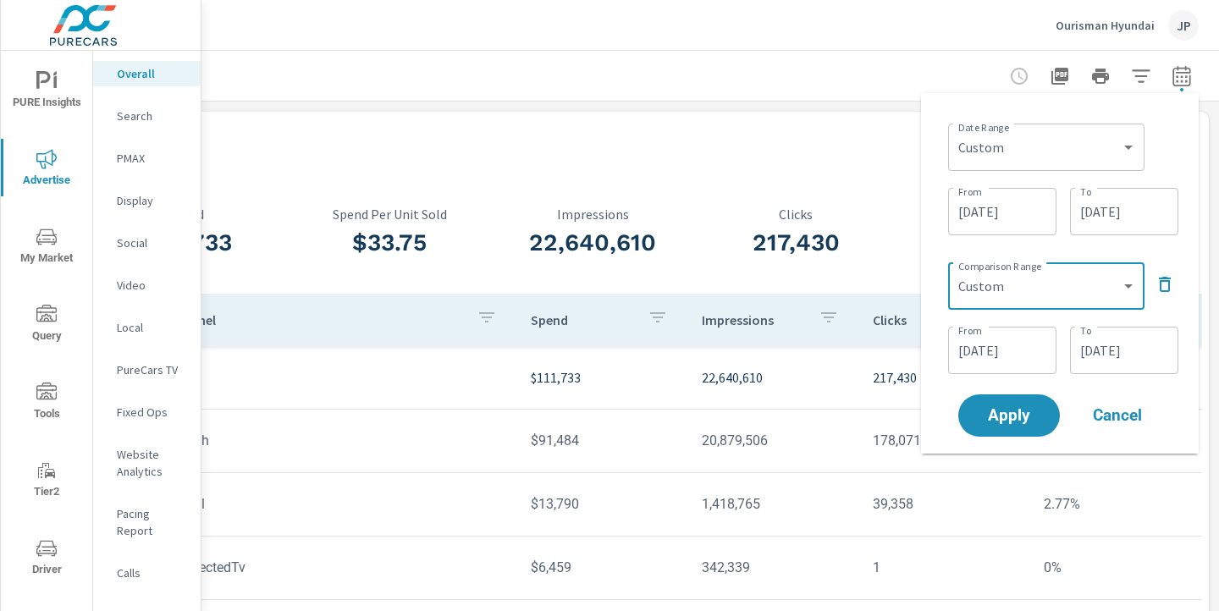
click at [995, 356] on input "07/19/2025" at bounding box center [1002, 351] width 95 height 34
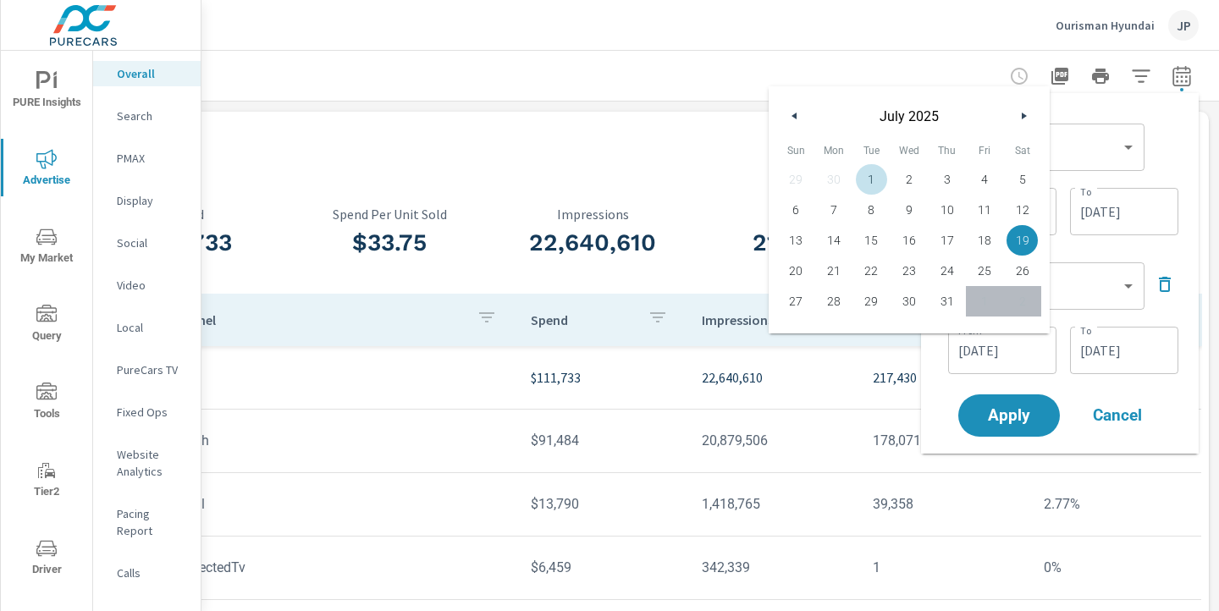
click at [869, 181] on span "1" at bounding box center [871, 179] width 38 height 22
type input "07/01/2025"
click at [1100, 345] on input "07/31/2025" at bounding box center [1124, 351] width 95 height 34
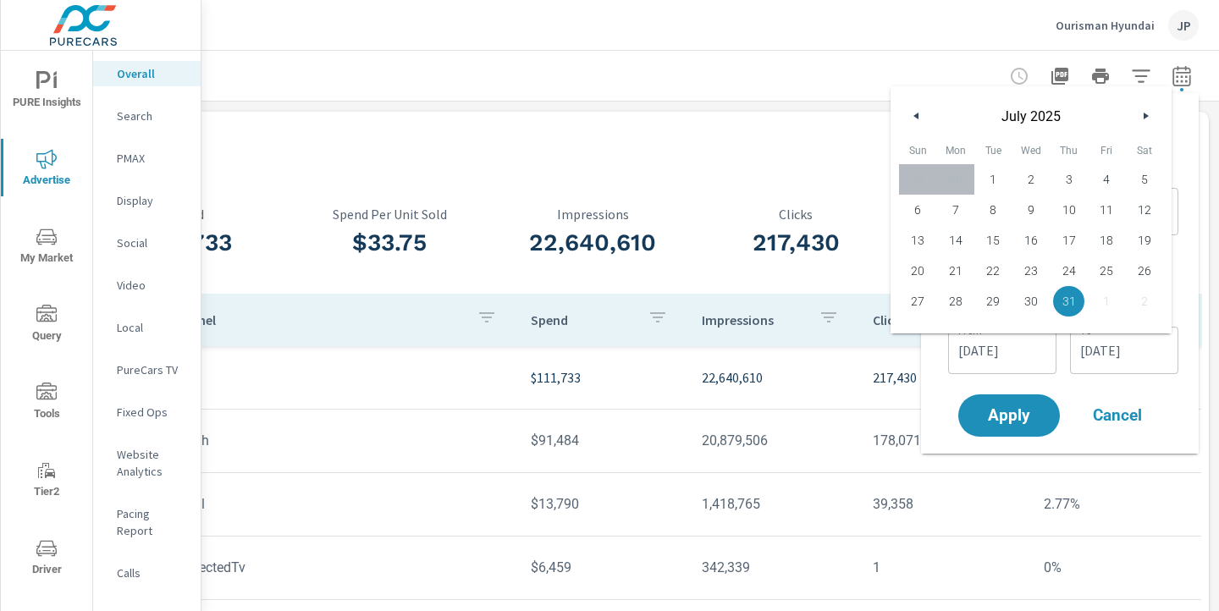
click at [919, 239] on span "13" at bounding box center [918, 240] width 38 height 22
type input "07/13/2025"
click at [1166, 391] on div "Apply Cancel" at bounding box center [1063, 415] width 217 height 49
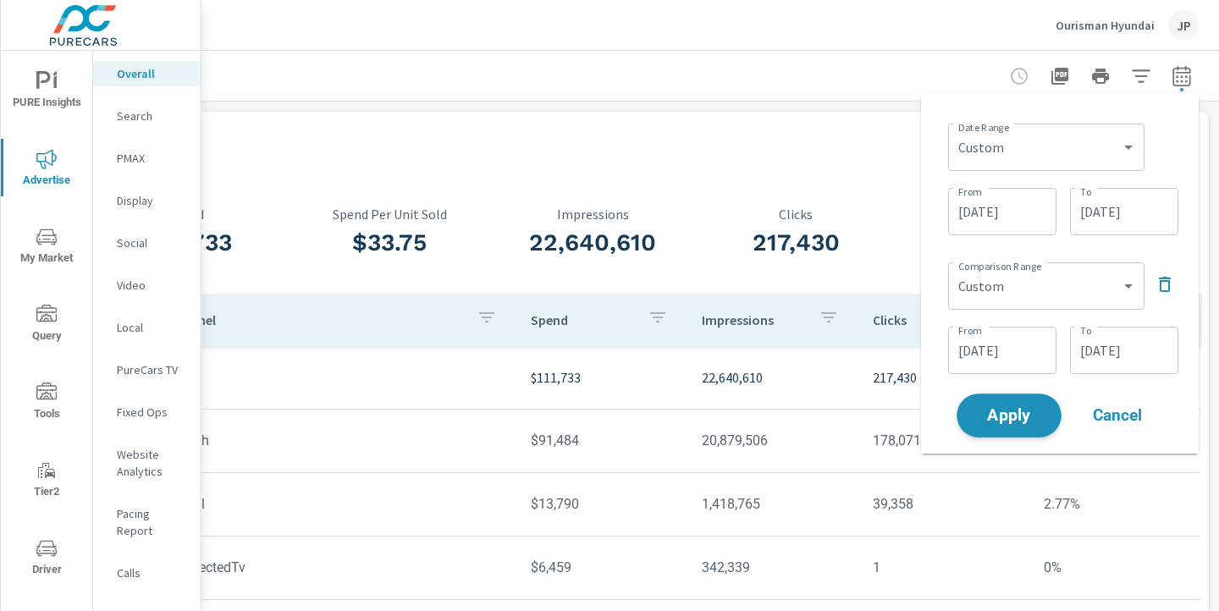
click at [1003, 419] on span "Apply" at bounding box center [1008, 416] width 69 height 16
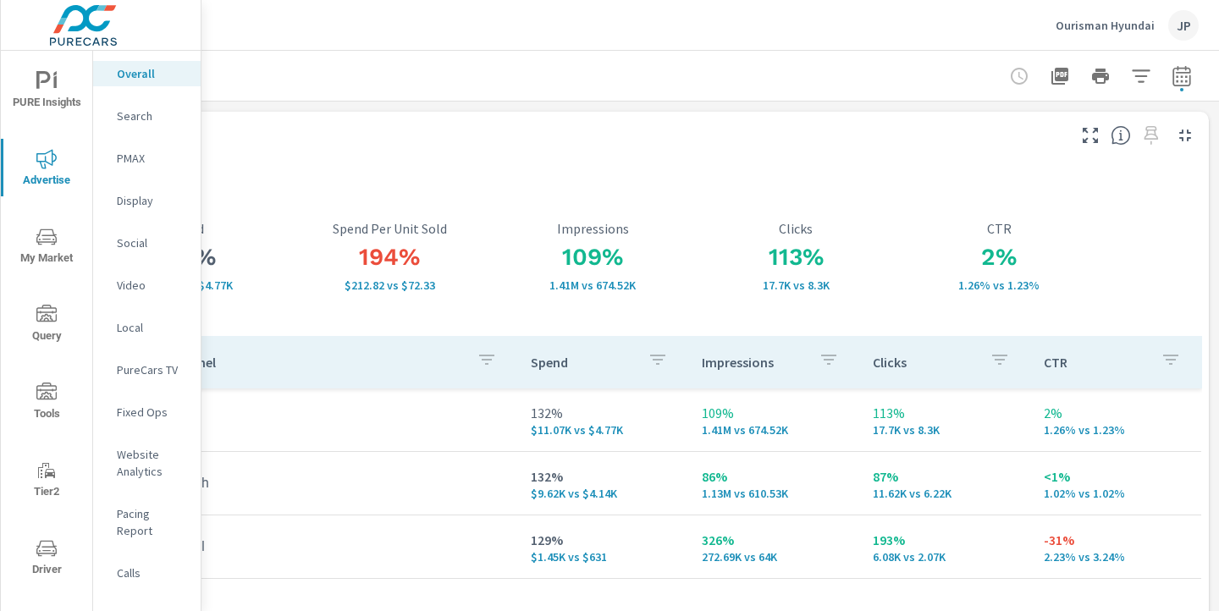
scroll to position [0, 234]
click at [1189, 79] on icon "button" at bounding box center [1183, 76] width 20 height 20
select select "Previous month"
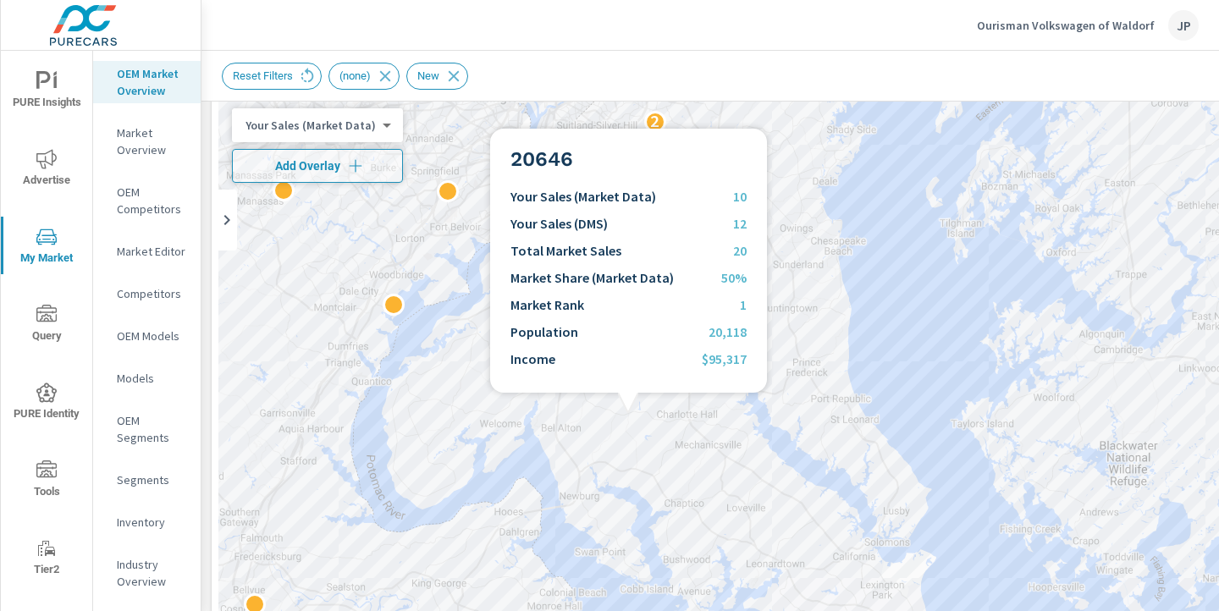
scroll to position [1, 0]
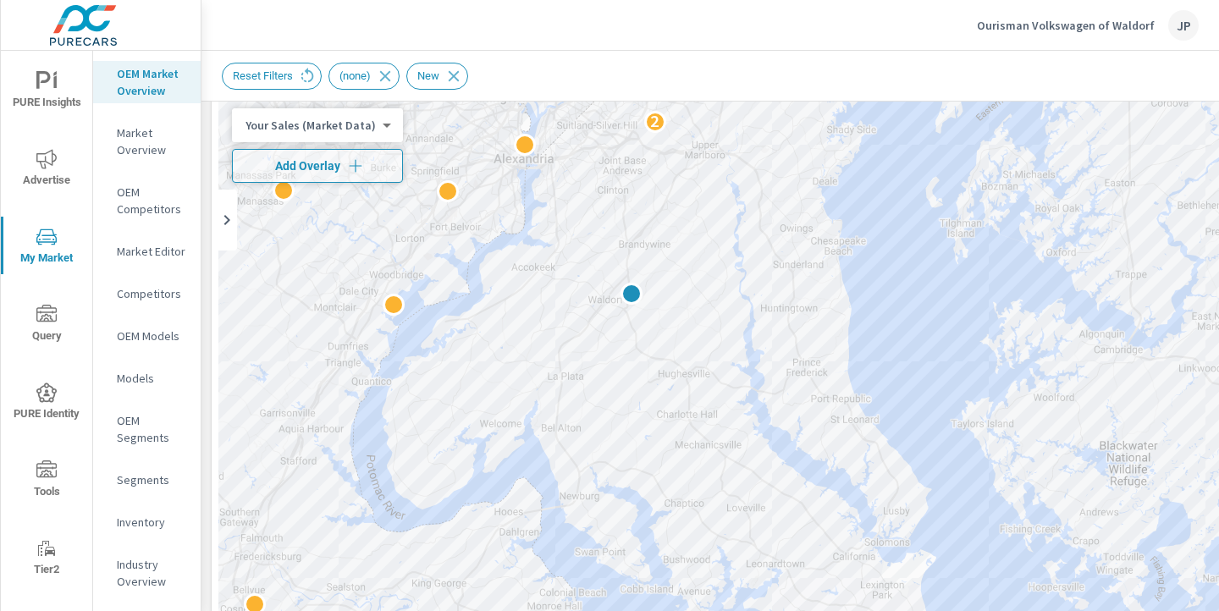
click at [330, 127] on body "PURE Insights Advertise My Market Query PURE Identity Tools Tier2 Driver Leave …" at bounding box center [609, 305] width 1219 height 611
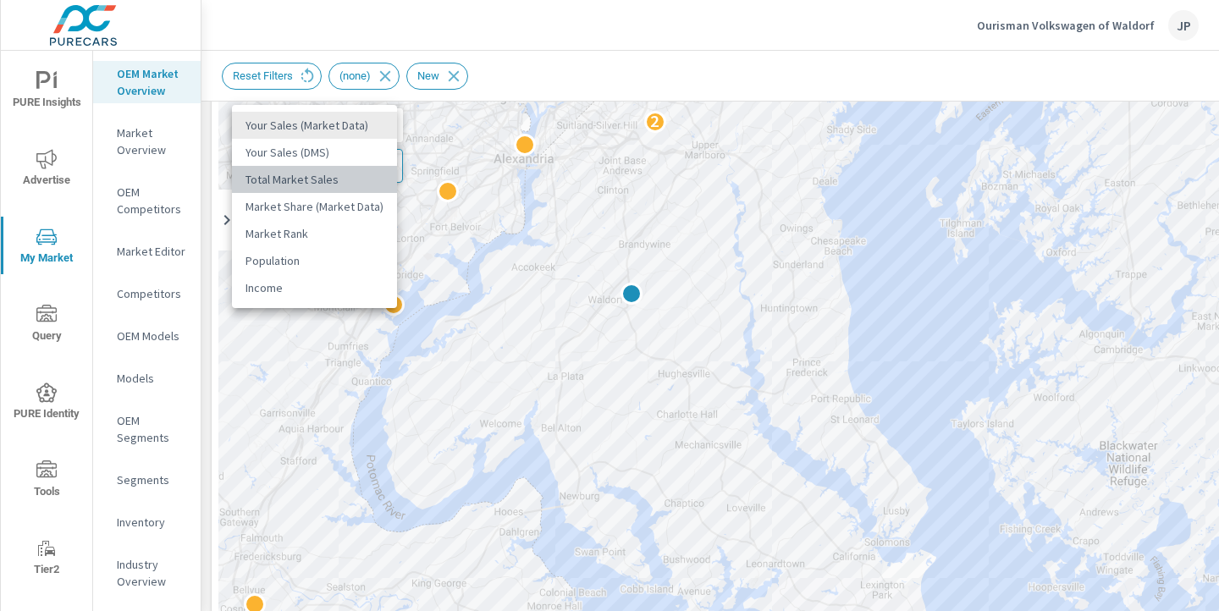
click at [347, 174] on li "Total Market Sales" at bounding box center [314, 179] width 165 height 27
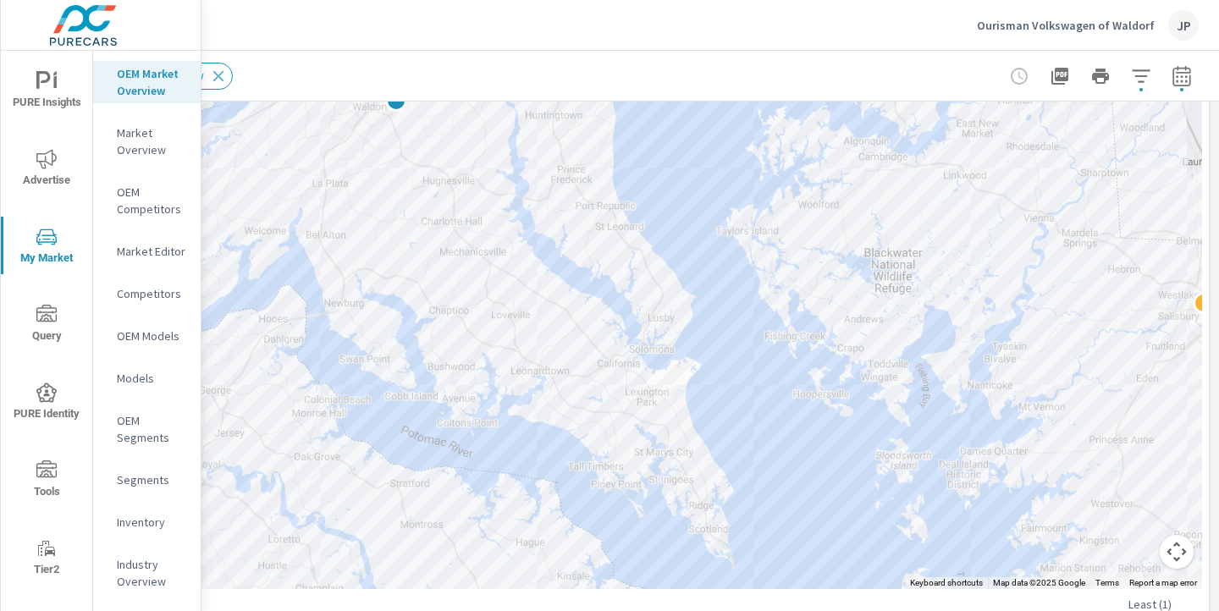
scroll to position [278, 235]
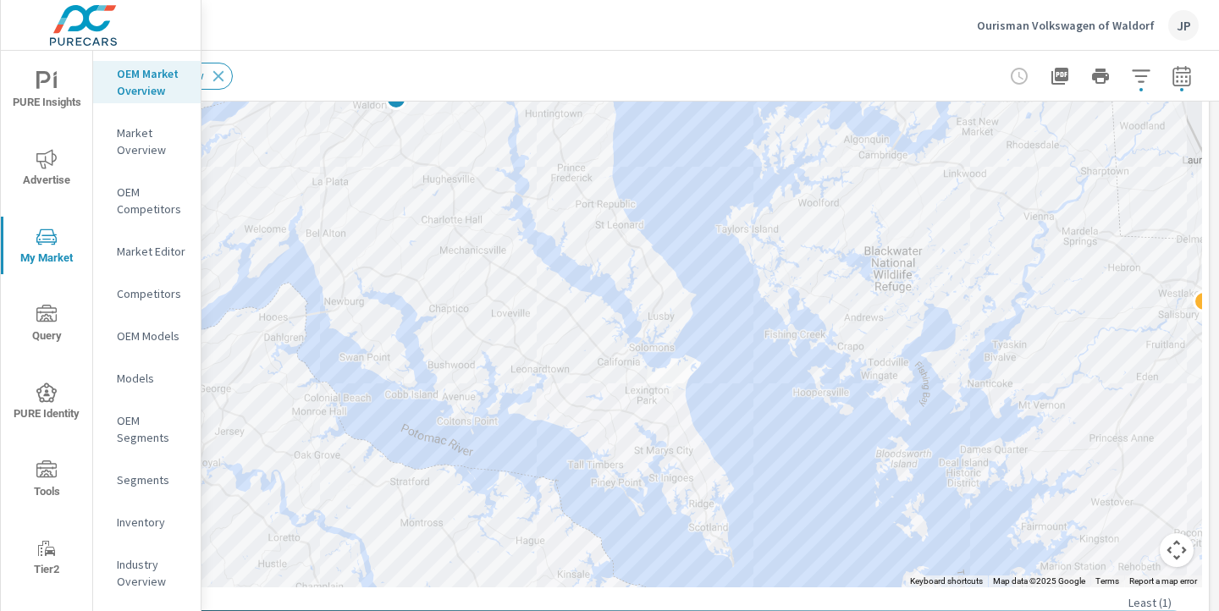
click at [1180, 550] on button "Map camera controls" at bounding box center [1177, 550] width 34 height 34
click at [1134, 551] on button "Zoom out" at bounding box center [1134, 550] width 34 height 34
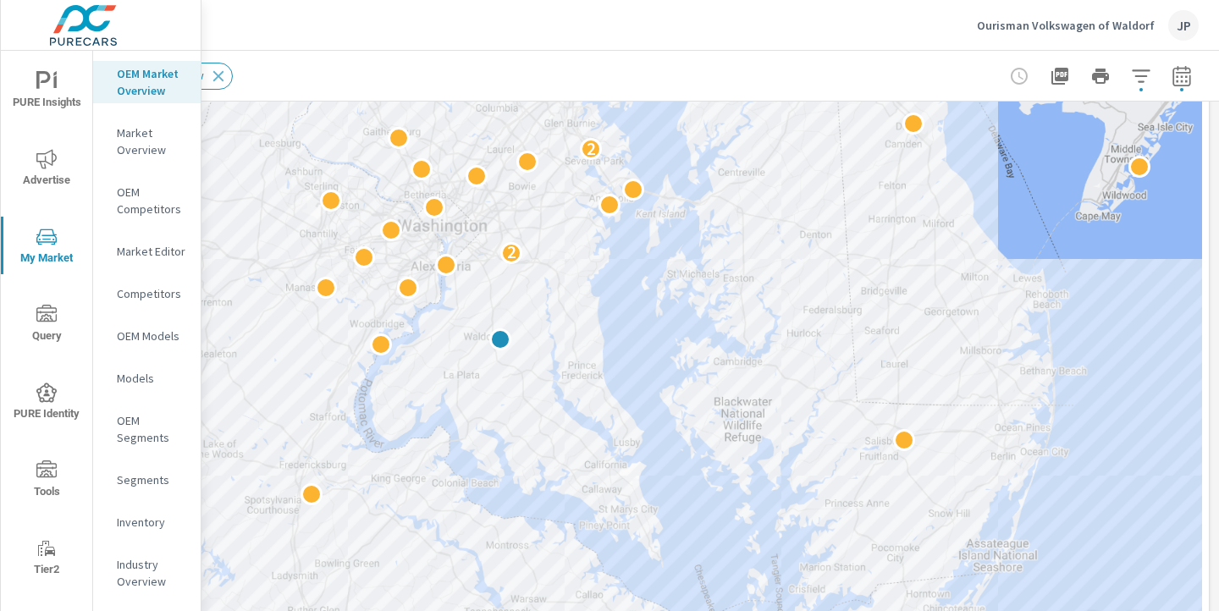
scroll to position [105, 235]
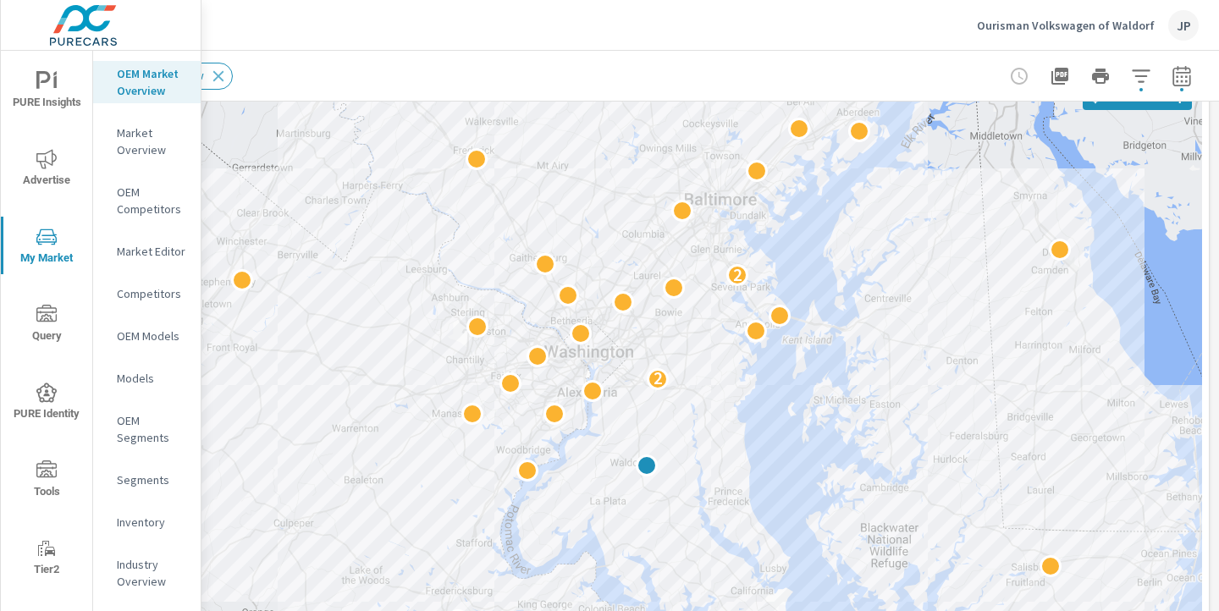
drag, startPoint x: 528, startPoint y: 261, endPoint x: 676, endPoint y: 375, distance: 187.1
click at [676, 375] on div "2 2" at bounding box center [592, 416] width 1219 height 687
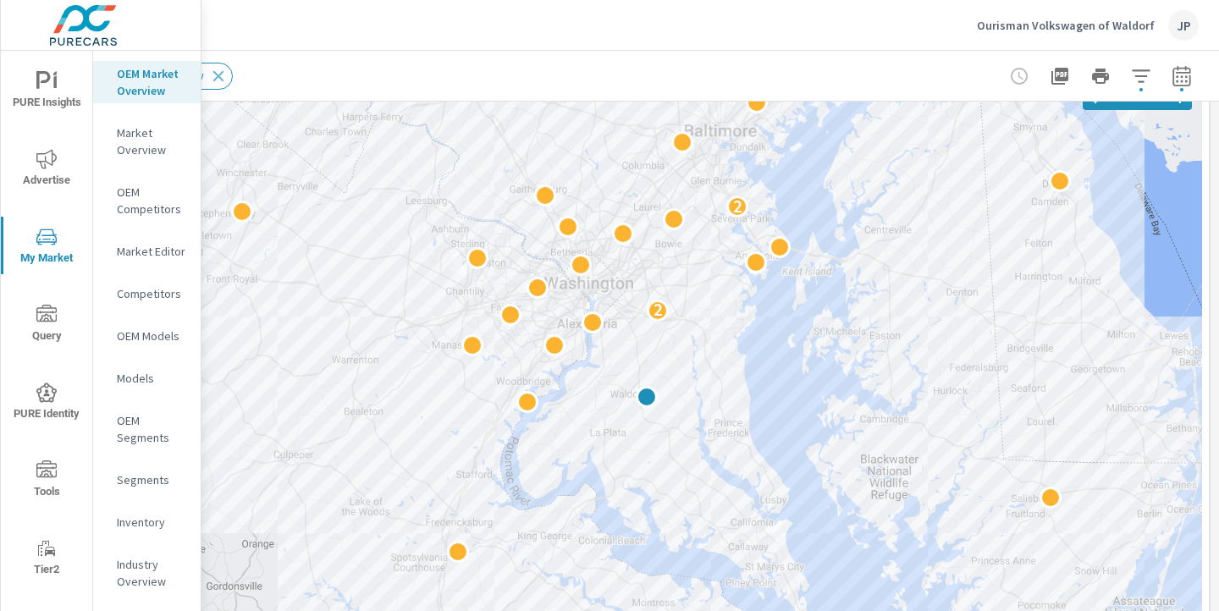
drag, startPoint x: 796, startPoint y: 467, endPoint x: 796, endPoint y: 399, distance: 68.6
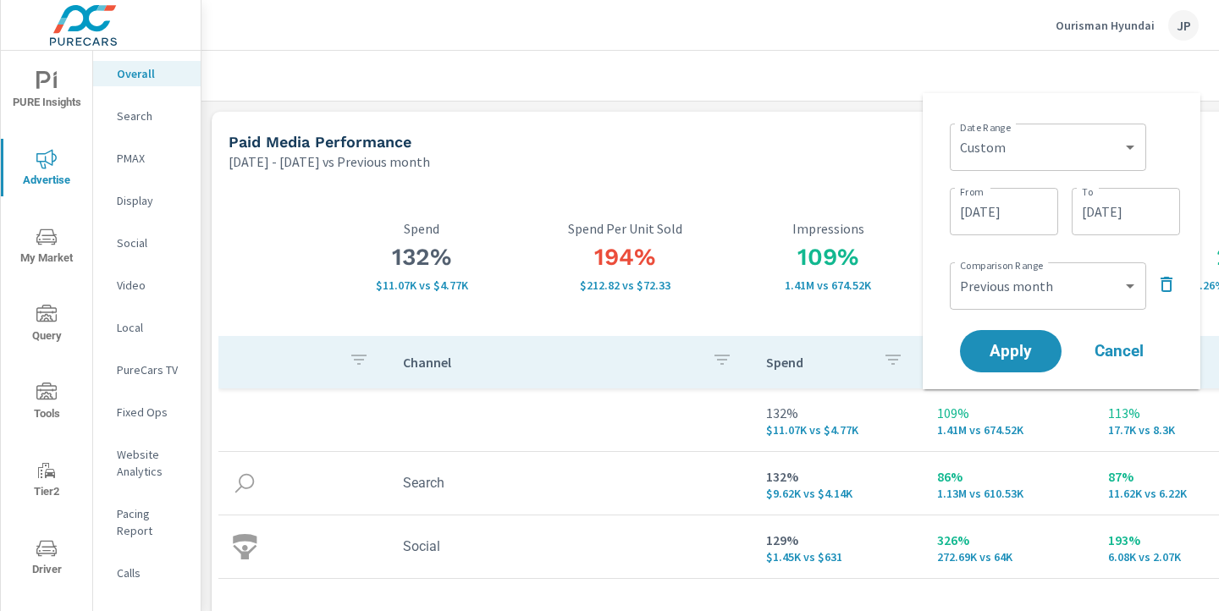
select select "Previous month"
click at [1122, 355] on span "Cancel" at bounding box center [1119, 351] width 68 height 15
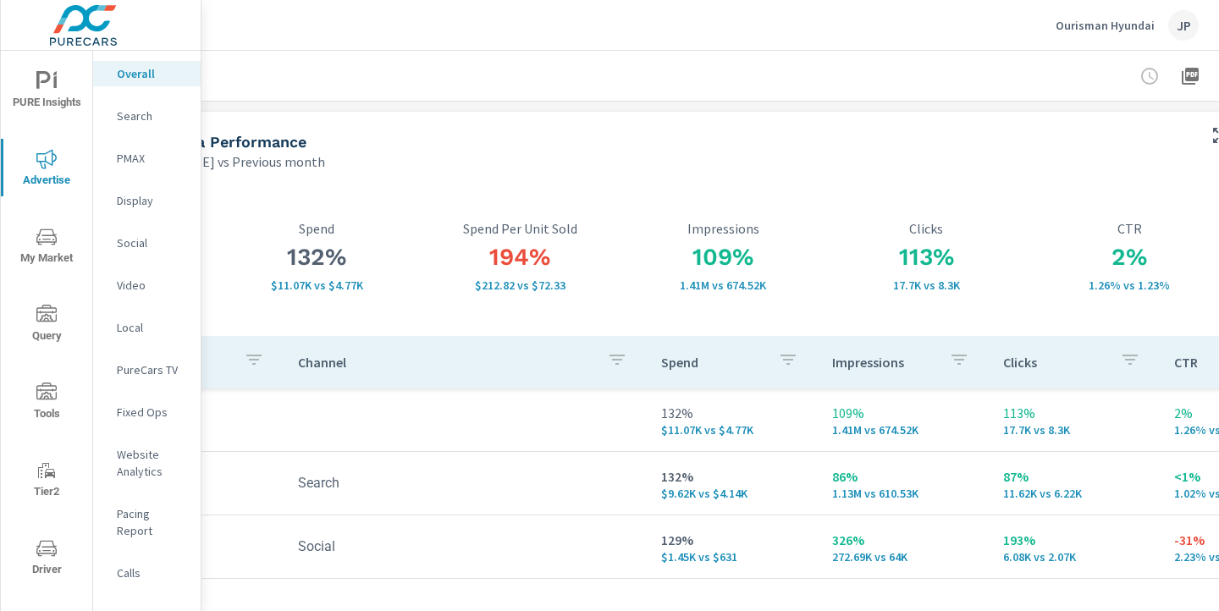
scroll to position [0, 235]
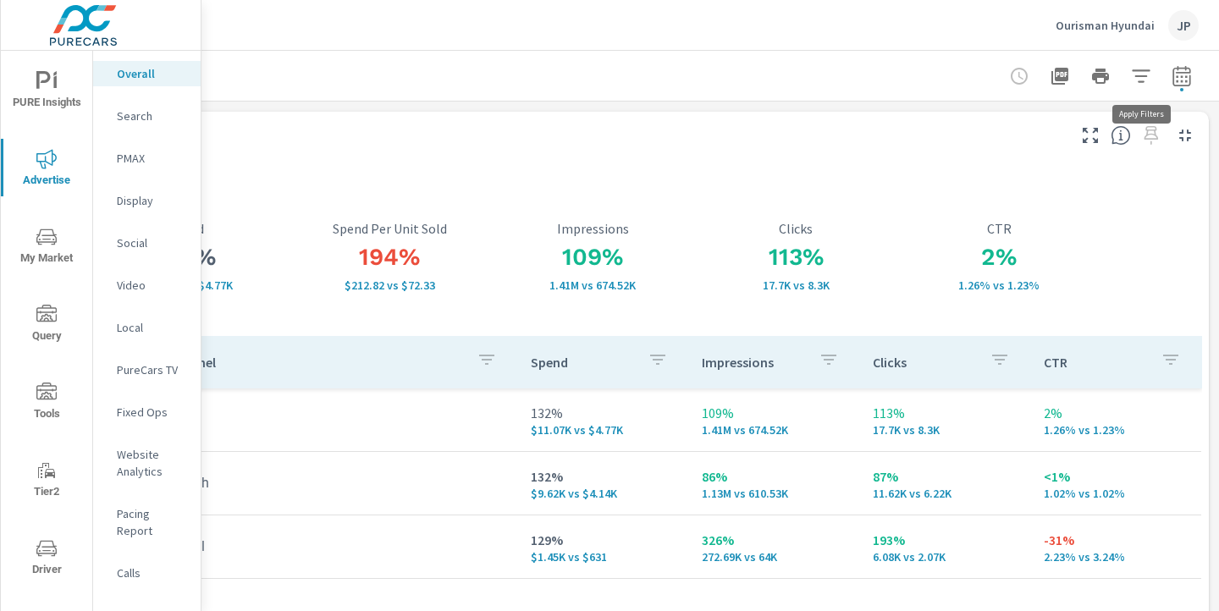
click at [1145, 69] on icon "button" at bounding box center [1141, 76] width 20 height 20
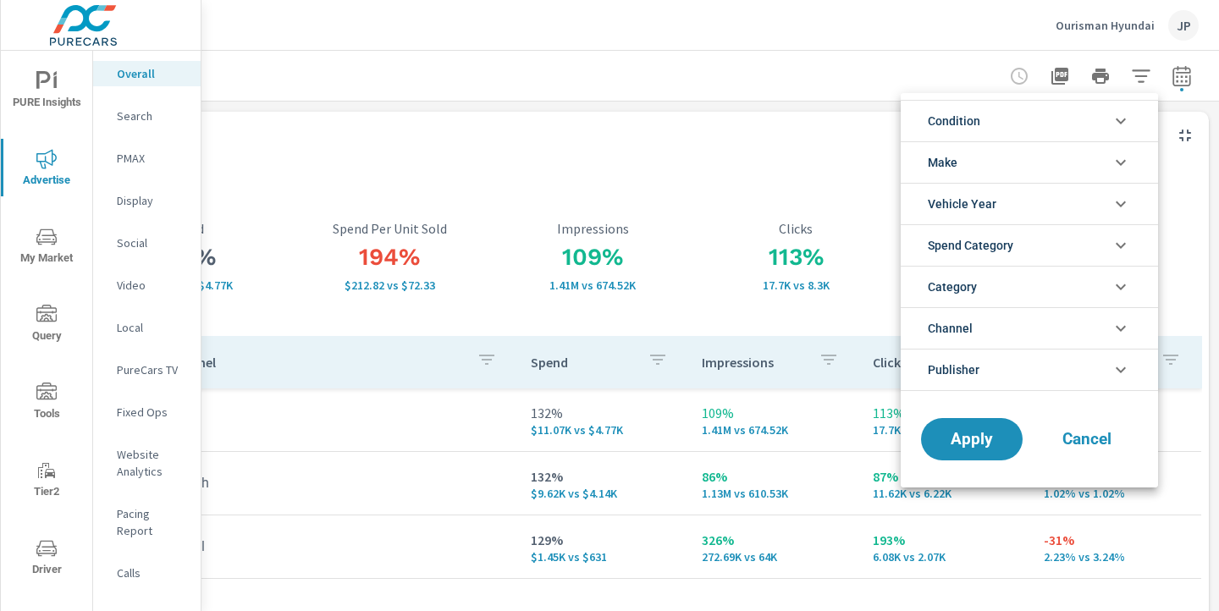
click at [1100, 130] on li "Condition" at bounding box center [1029, 120] width 257 height 41
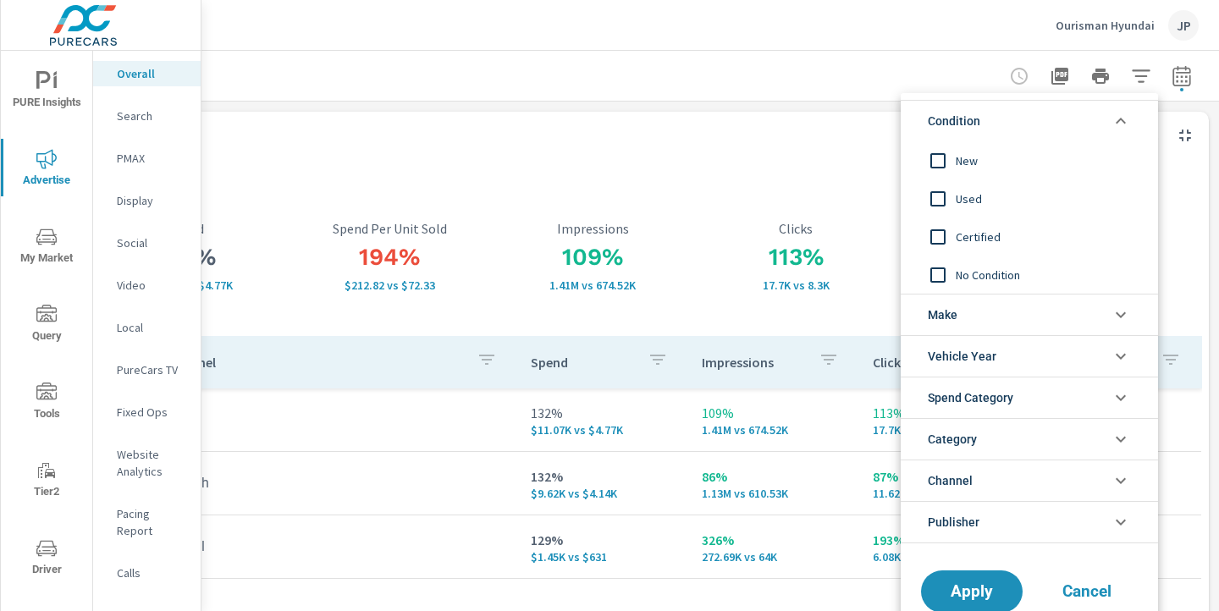
click at [715, 102] on div at bounding box center [609, 305] width 1219 height 611
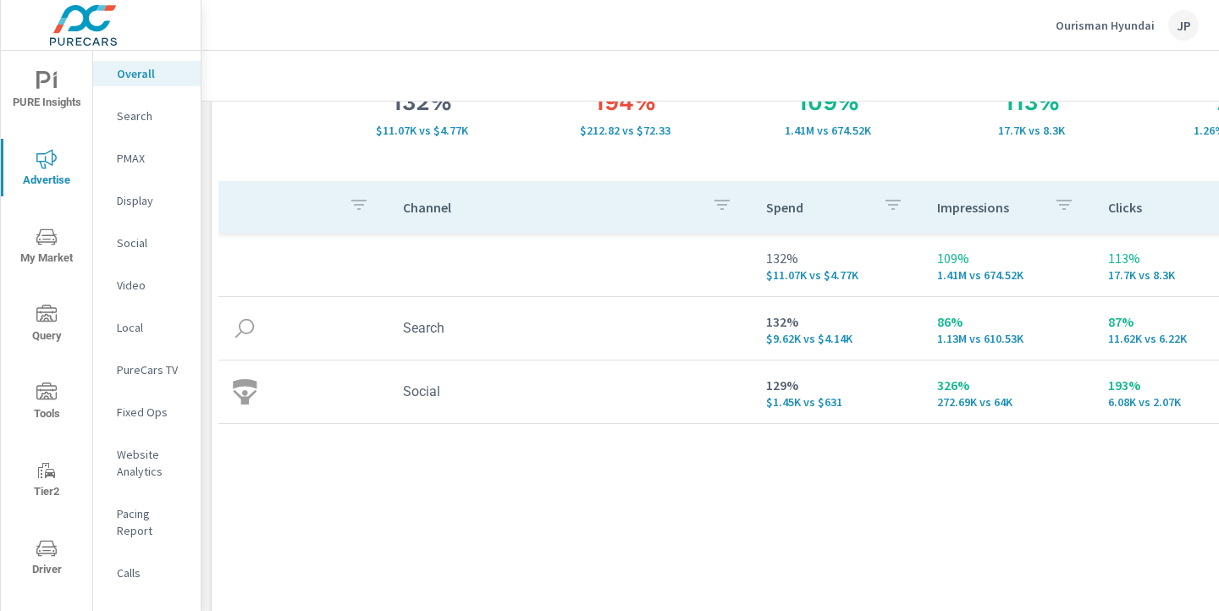
scroll to position [157, 0]
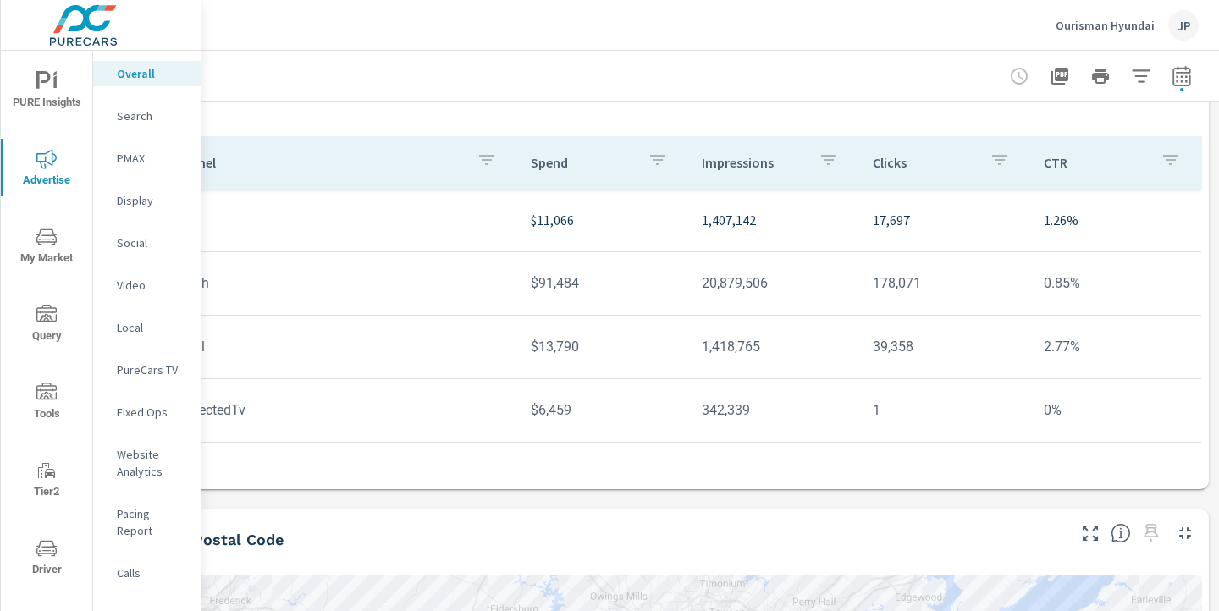
scroll to position [157, 235]
